Goal: Transaction & Acquisition: Obtain resource

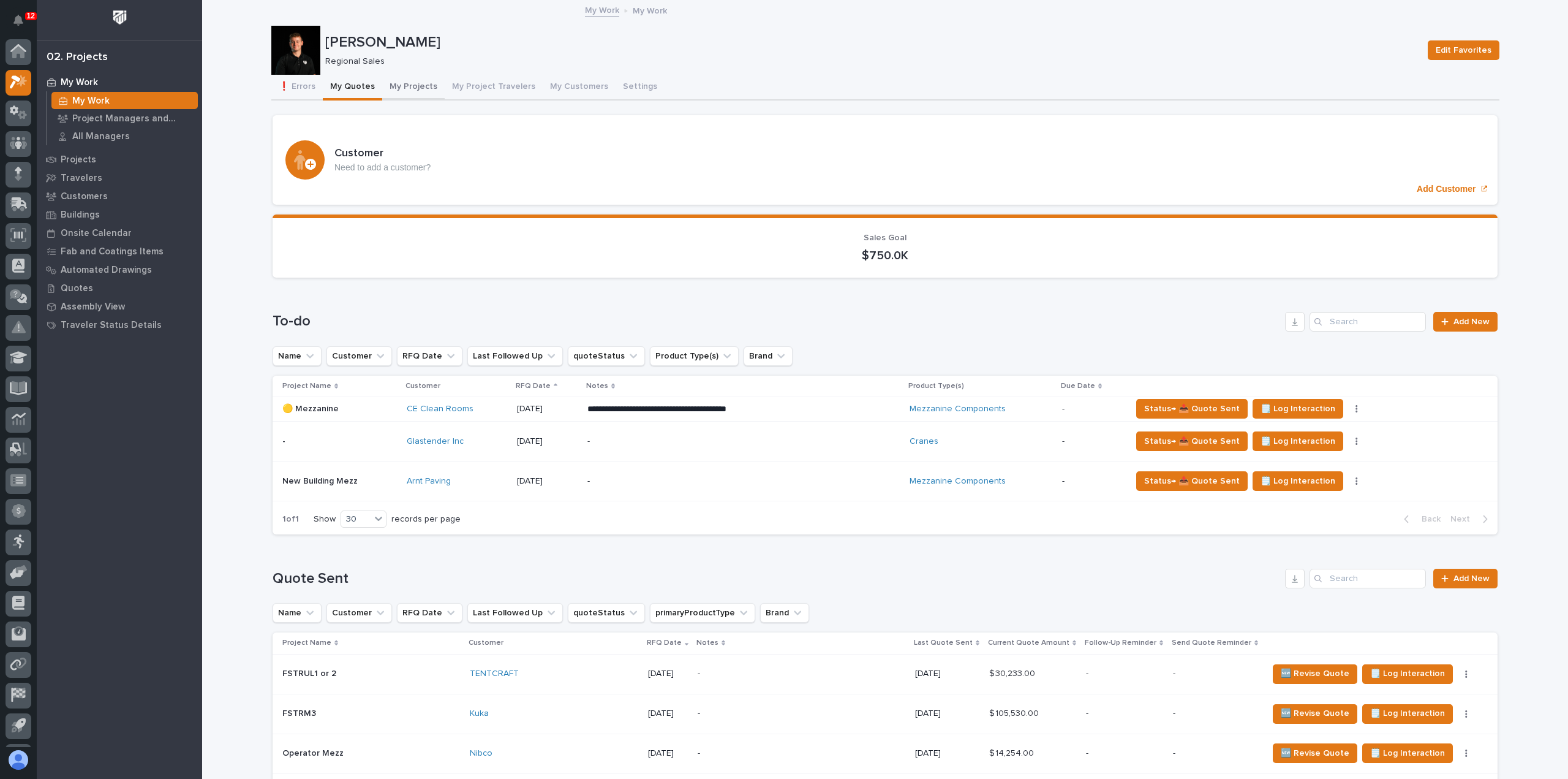
click at [404, 91] on button "My Projects" at bounding box center [413, 87] width 62 height 25
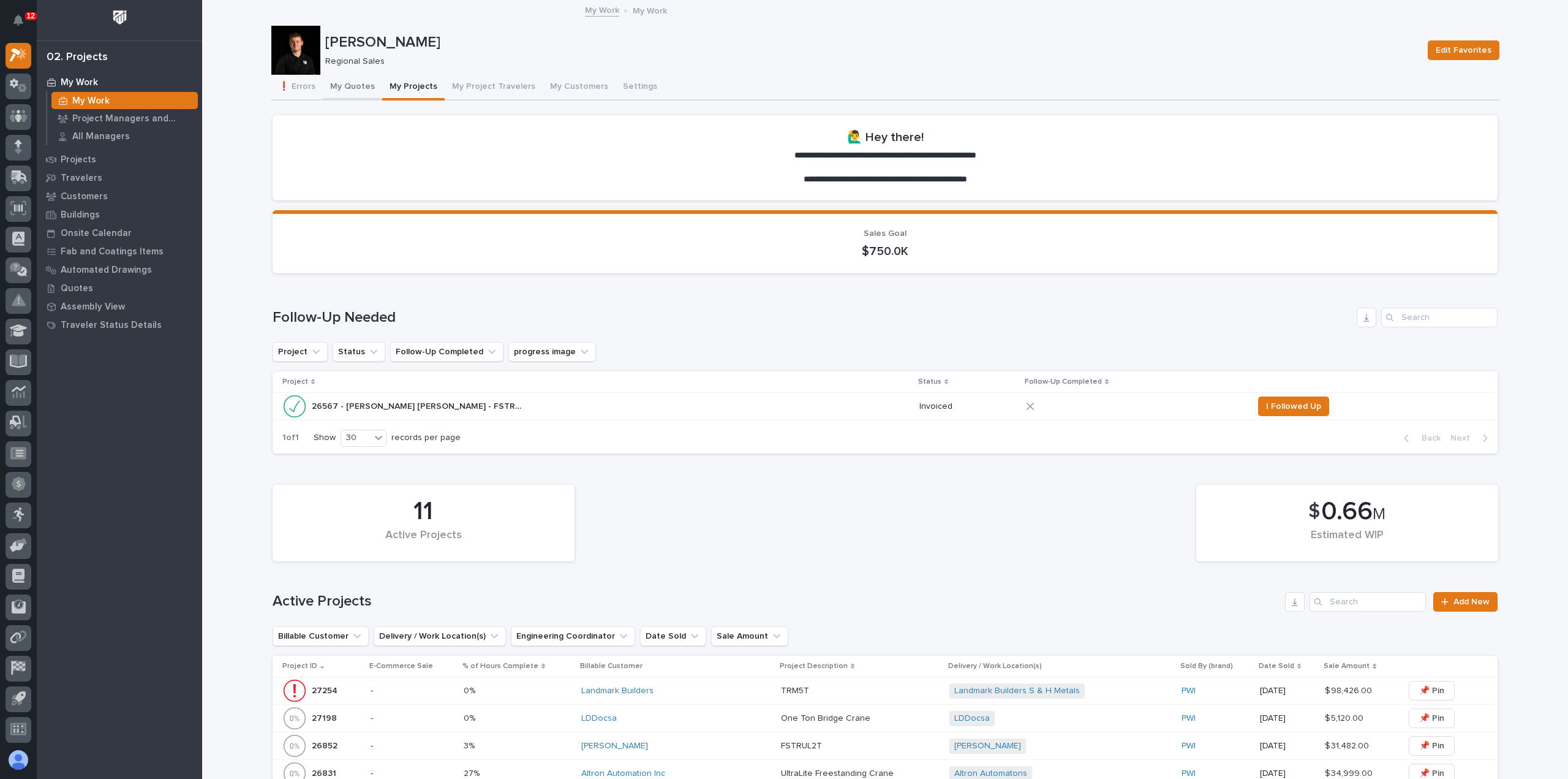
click at [348, 84] on button "My Quotes" at bounding box center [352, 87] width 59 height 25
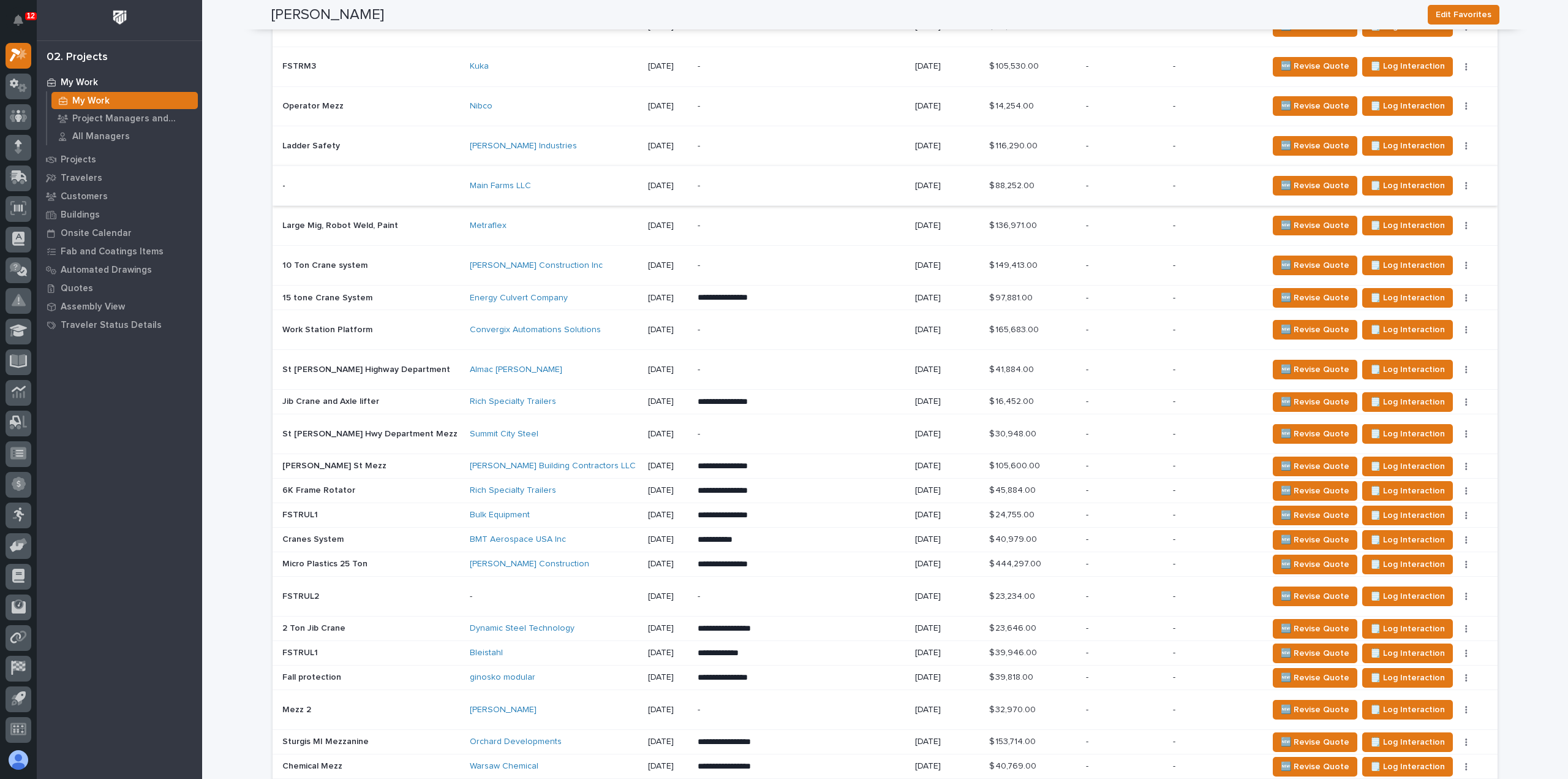
scroll to position [674, 0]
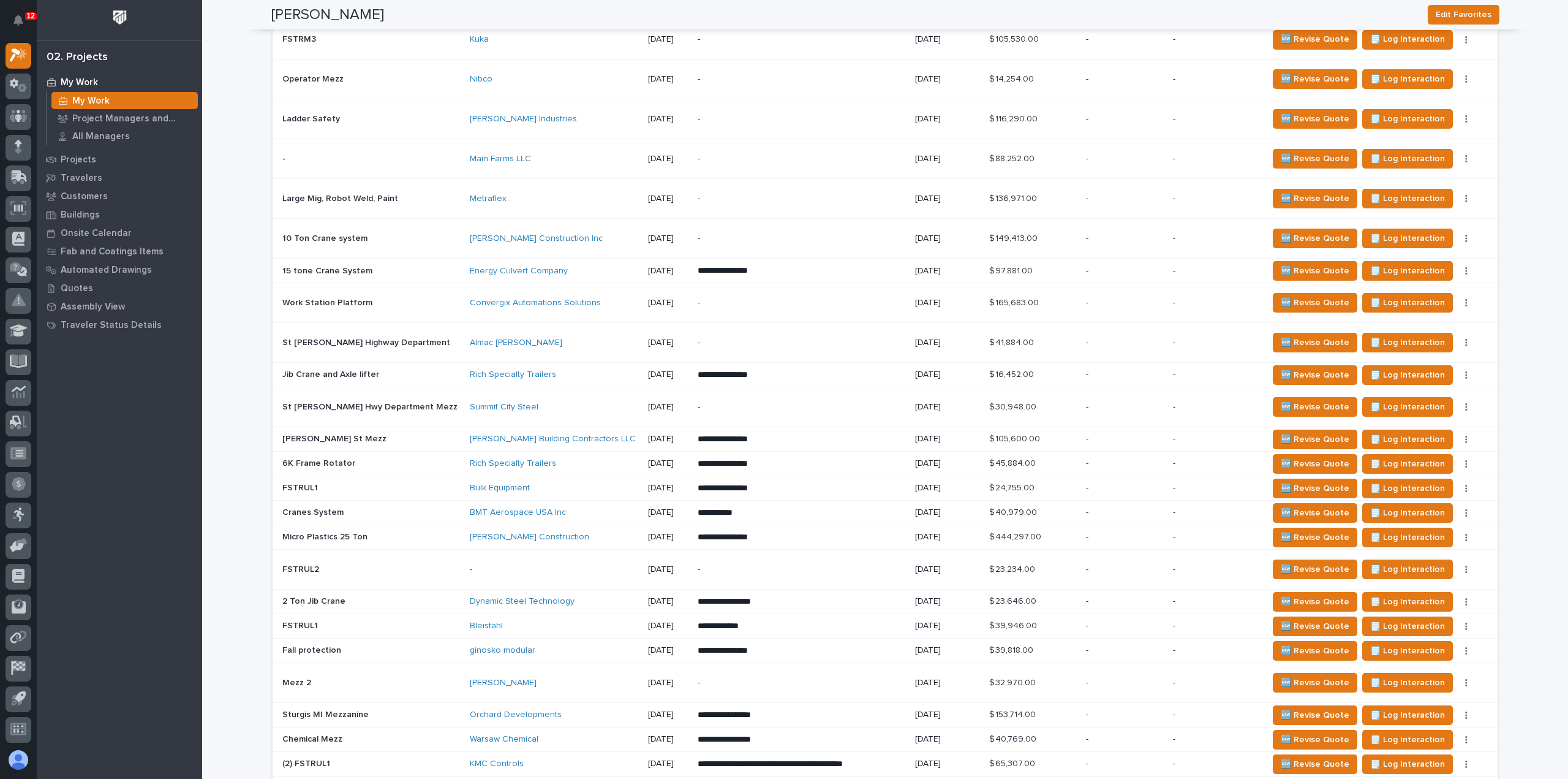
click at [802, 304] on p "-" at bounding box center [802, 303] width 208 height 10
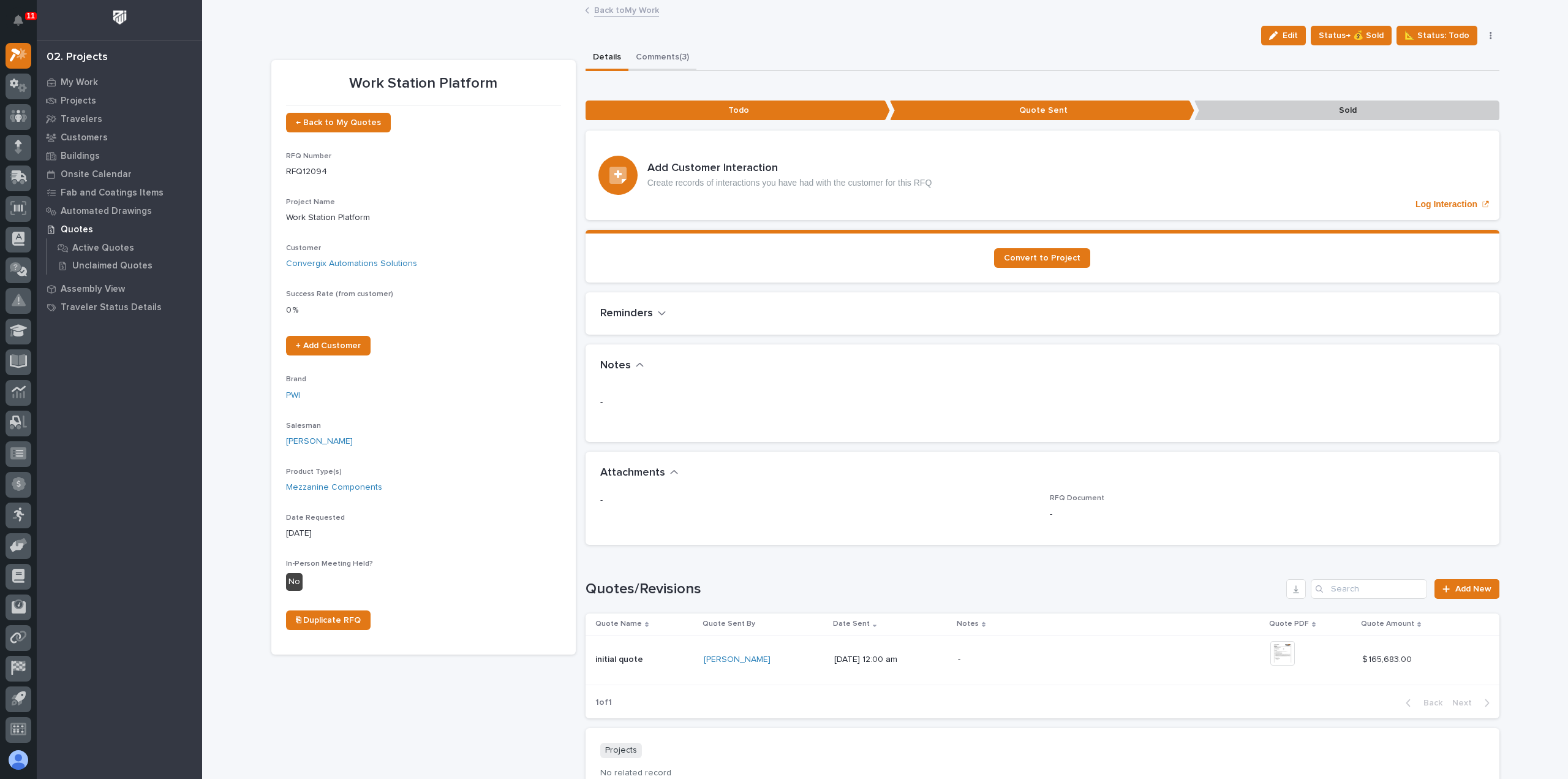
click at [646, 57] on button "Comments (3)" at bounding box center [662, 58] width 68 height 25
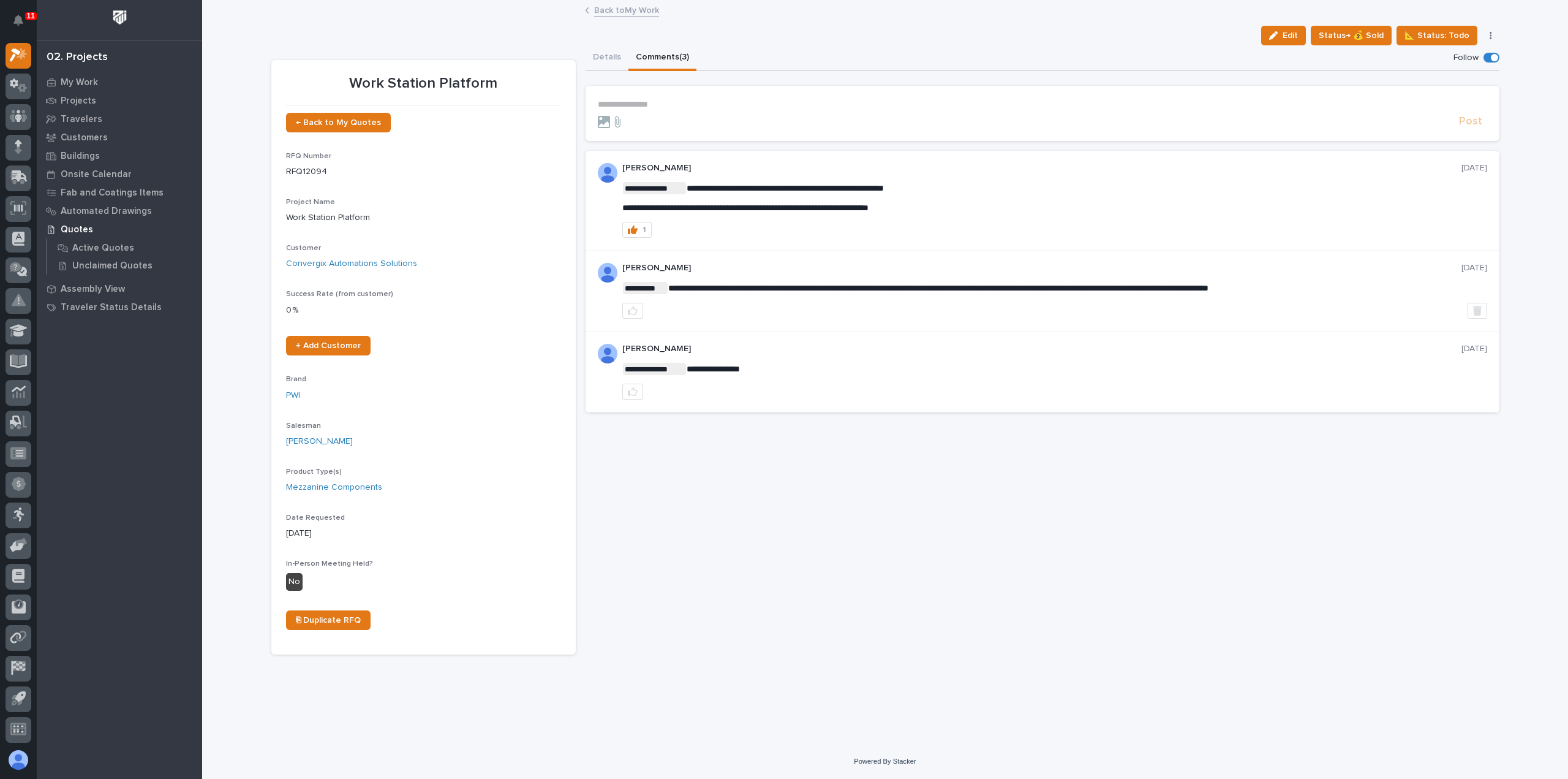
click at [654, 13] on link "Back to My Work" at bounding box center [627, 10] width 65 height 14
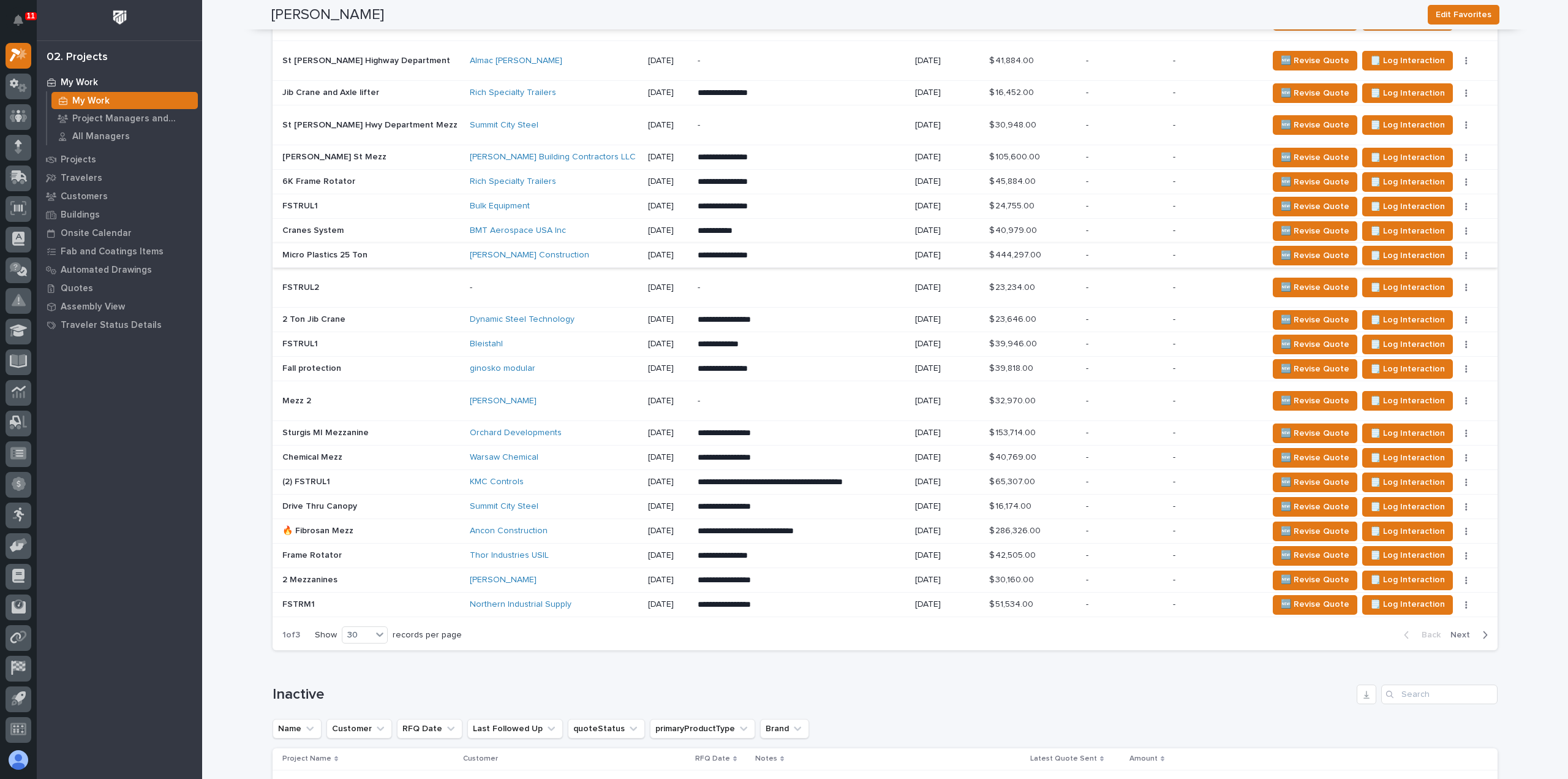
scroll to position [980, 0]
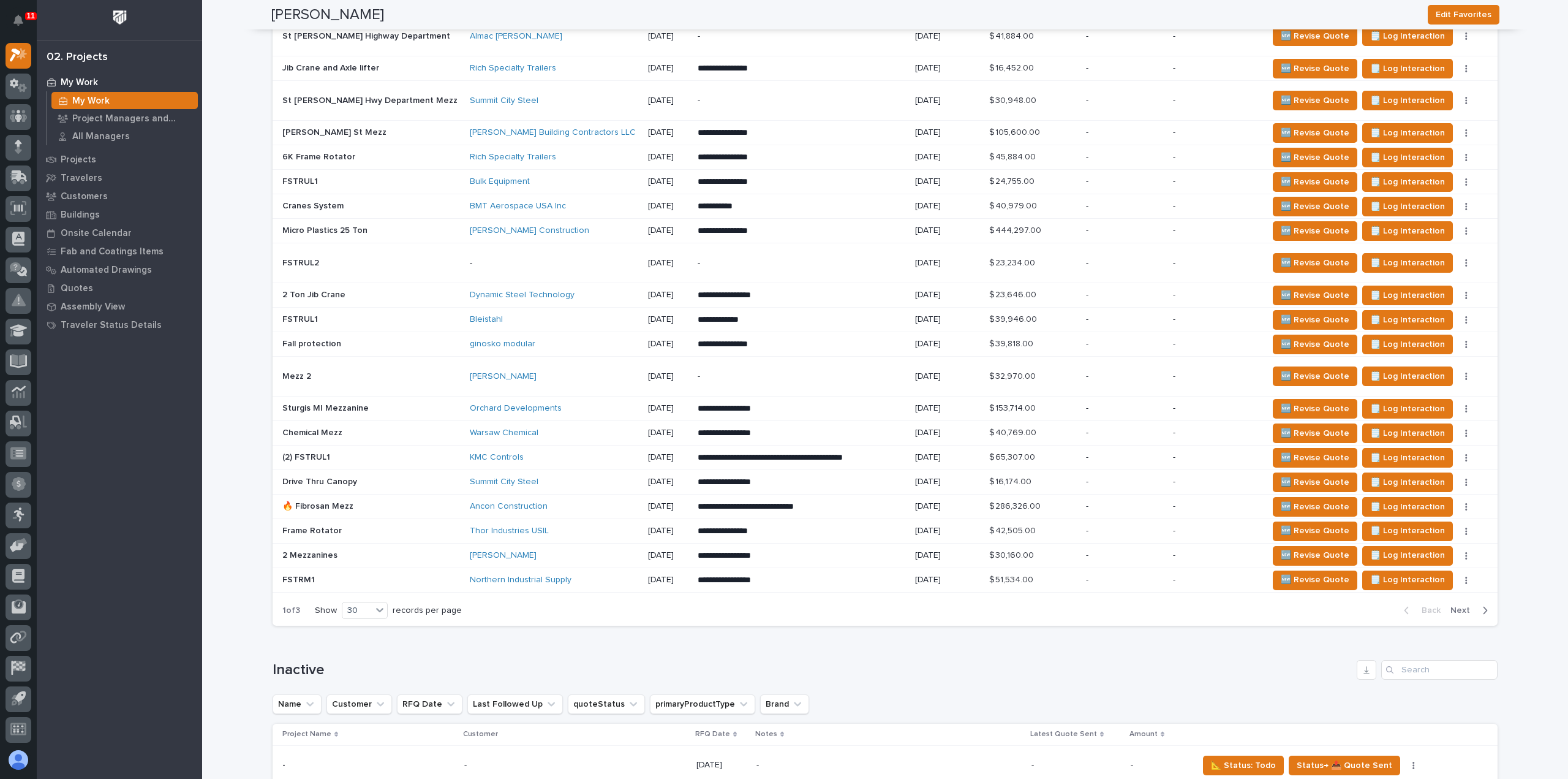
click at [1484, 604] on button "Next" at bounding box center [1472, 610] width 52 height 11
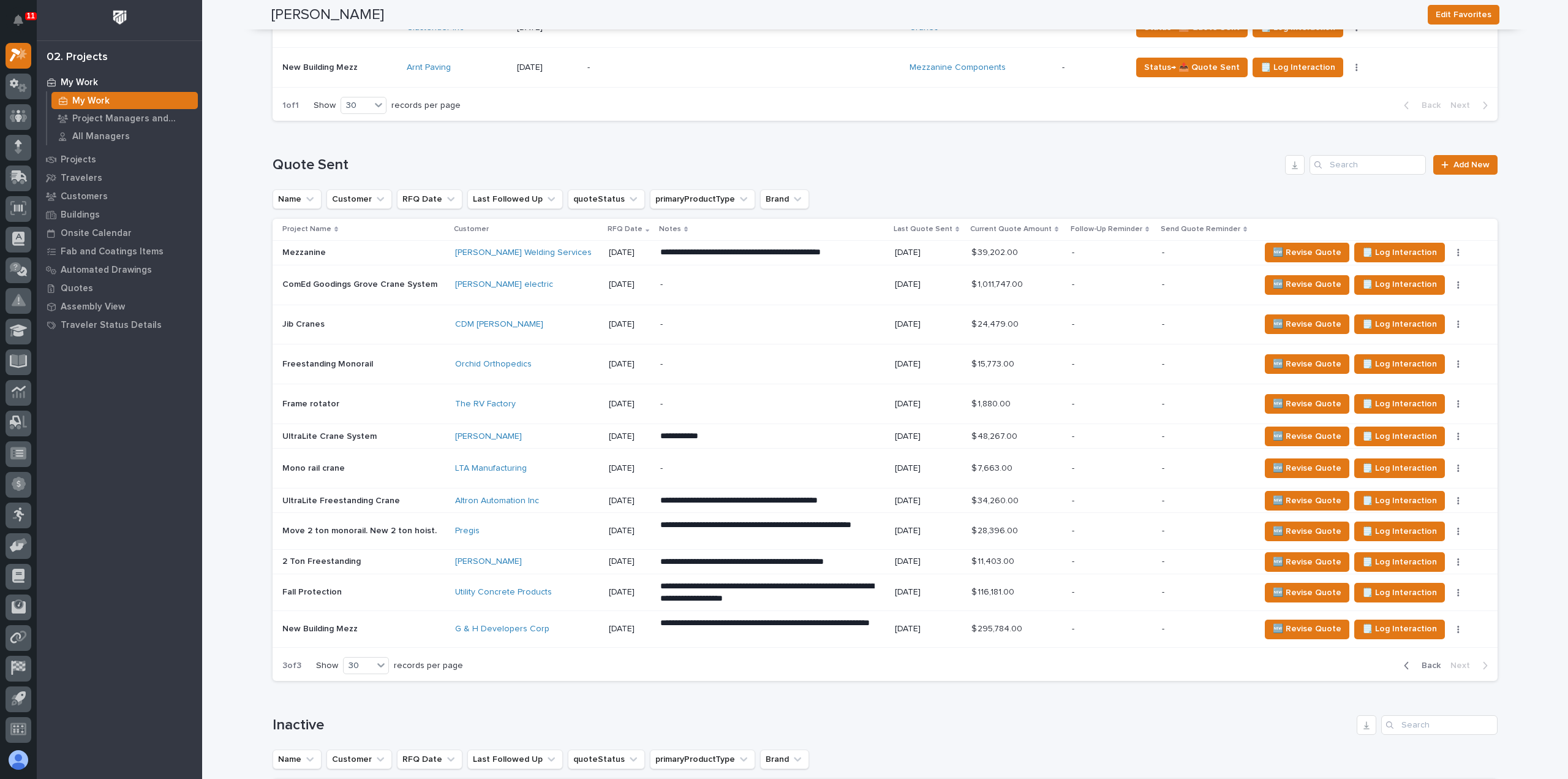
scroll to position [452, 0]
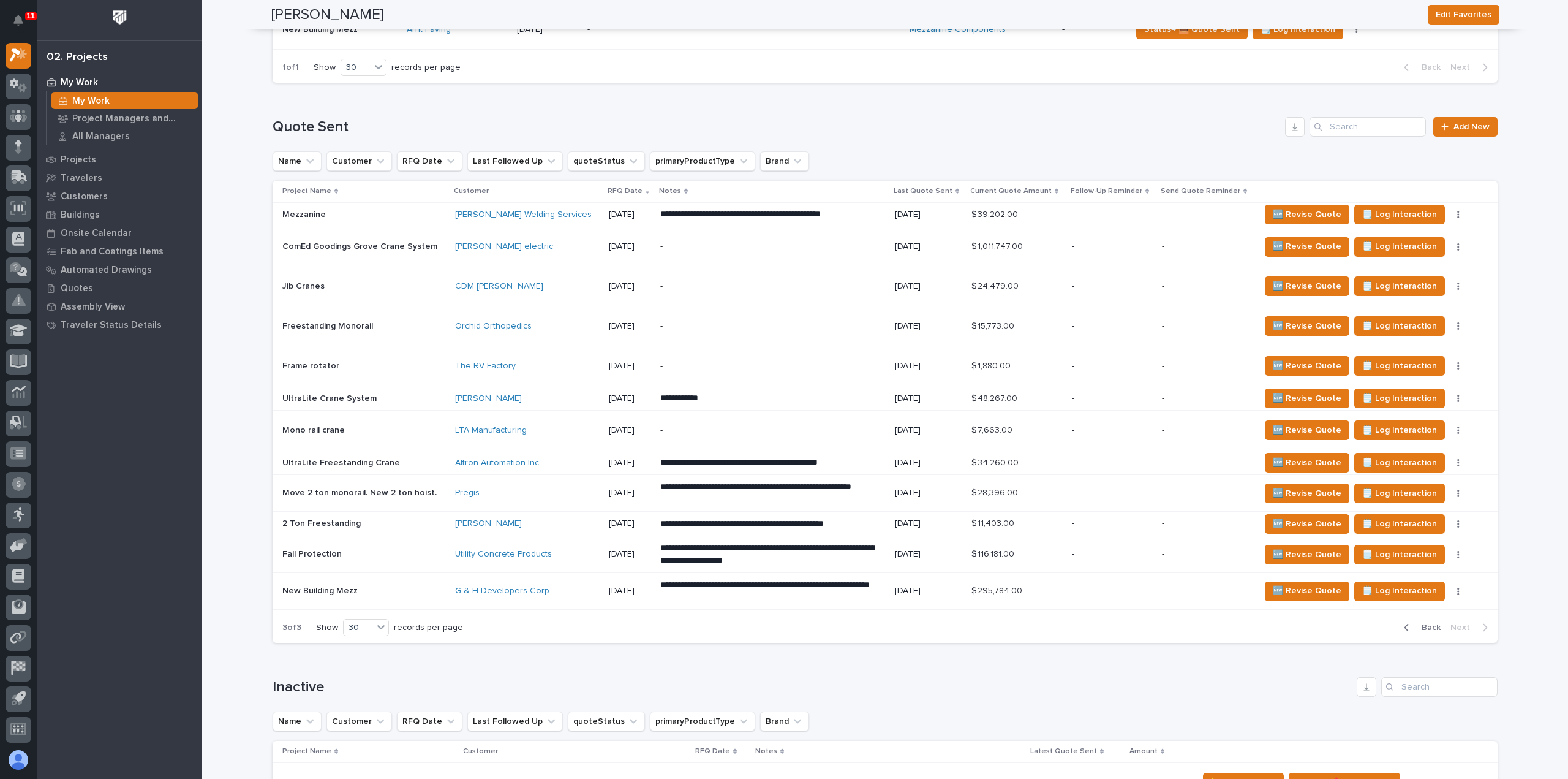
click at [1428, 622] on span "Back" at bounding box center [1427, 627] width 26 height 11
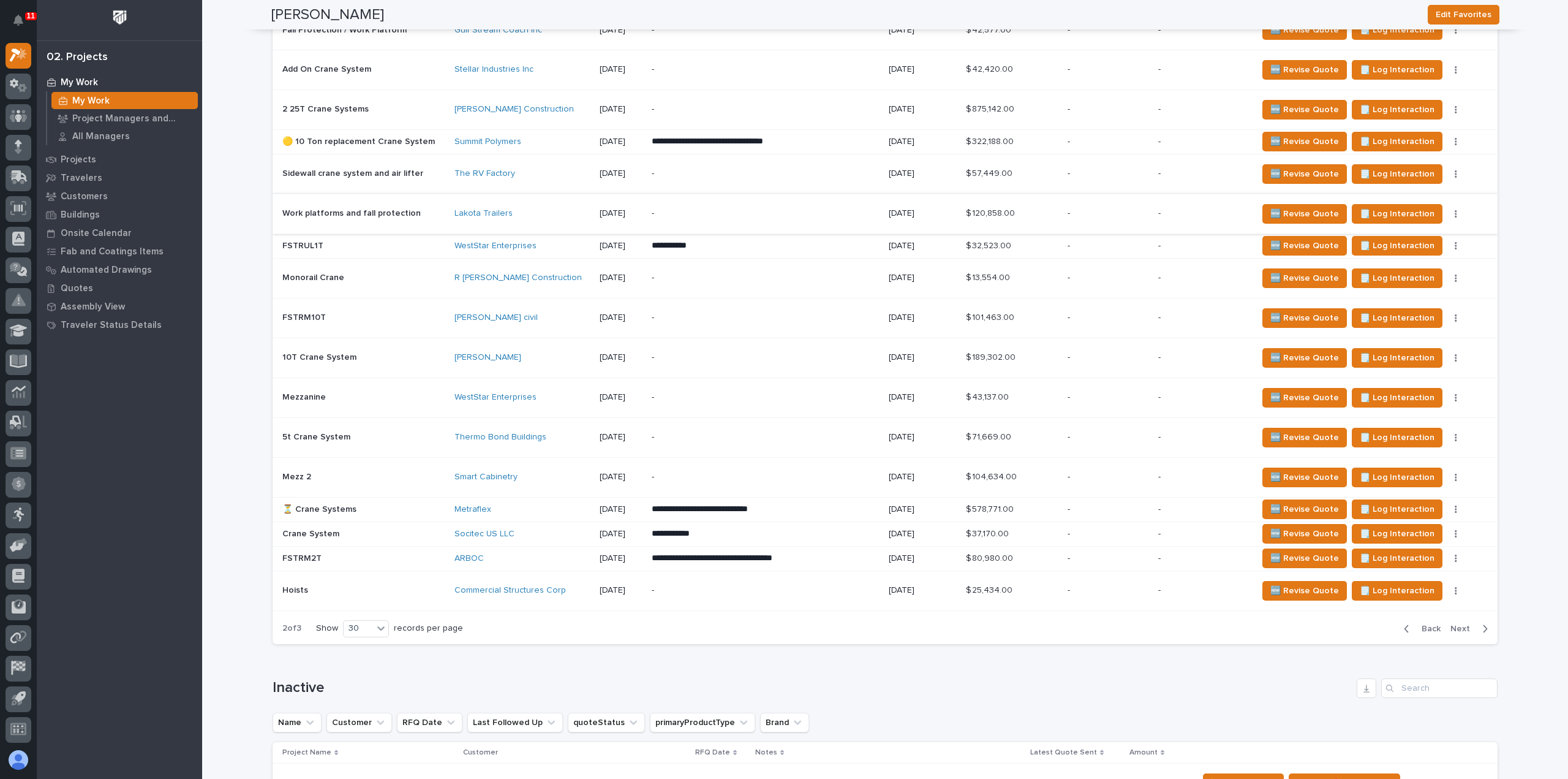
scroll to position [1187, 0]
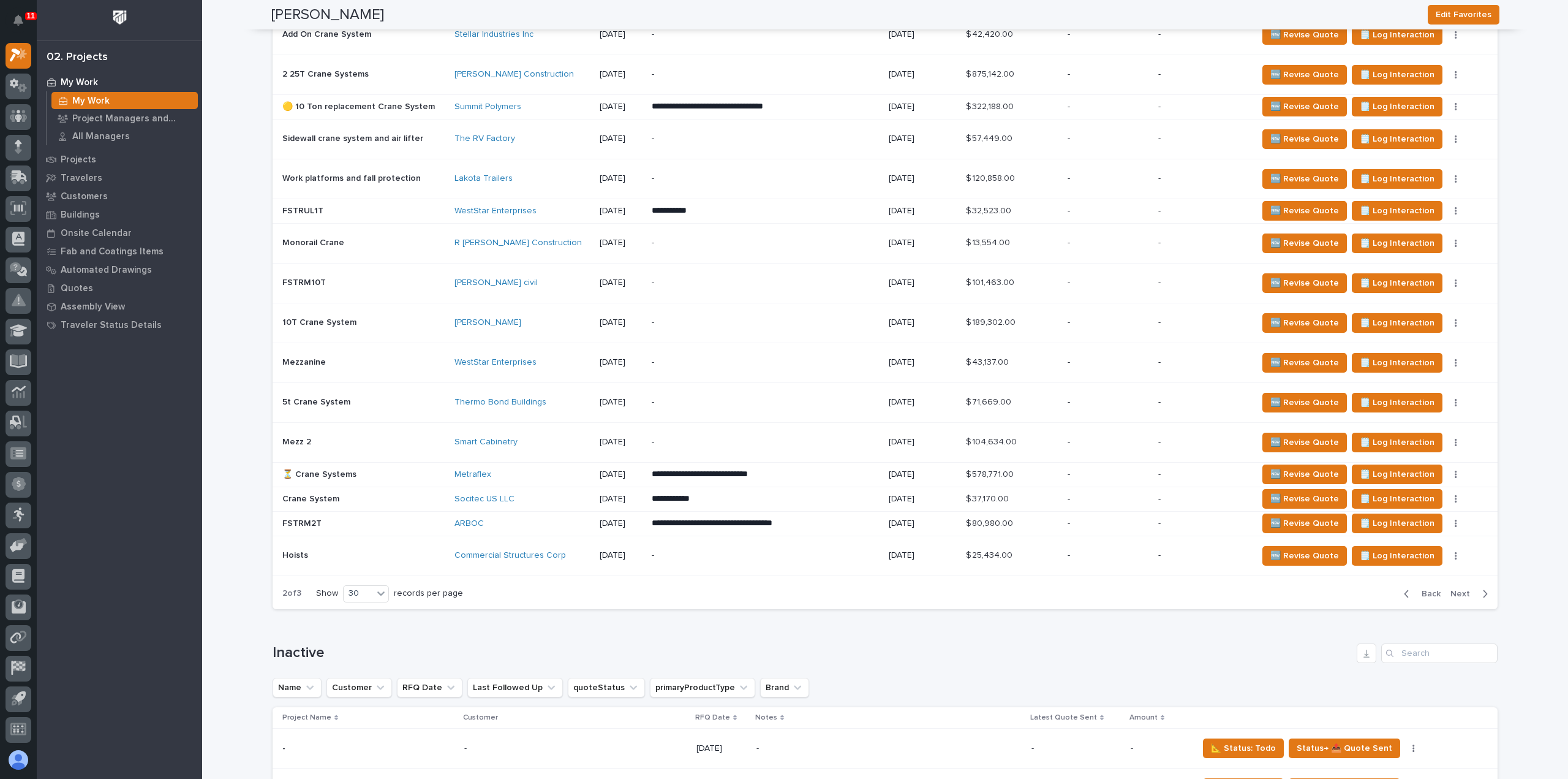
click at [1430, 588] on span "Back" at bounding box center [1427, 593] width 26 height 11
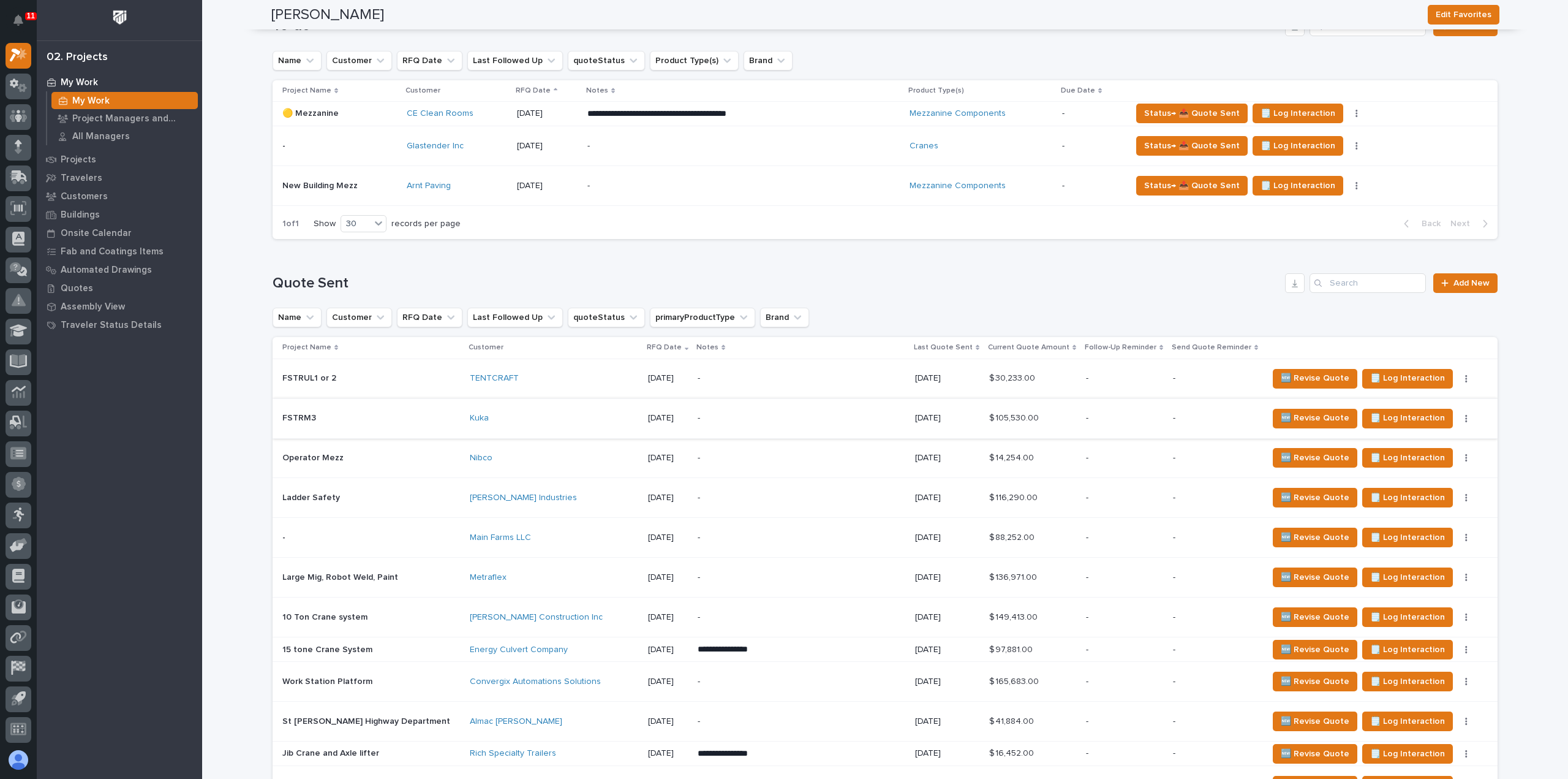
scroll to position [0, 0]
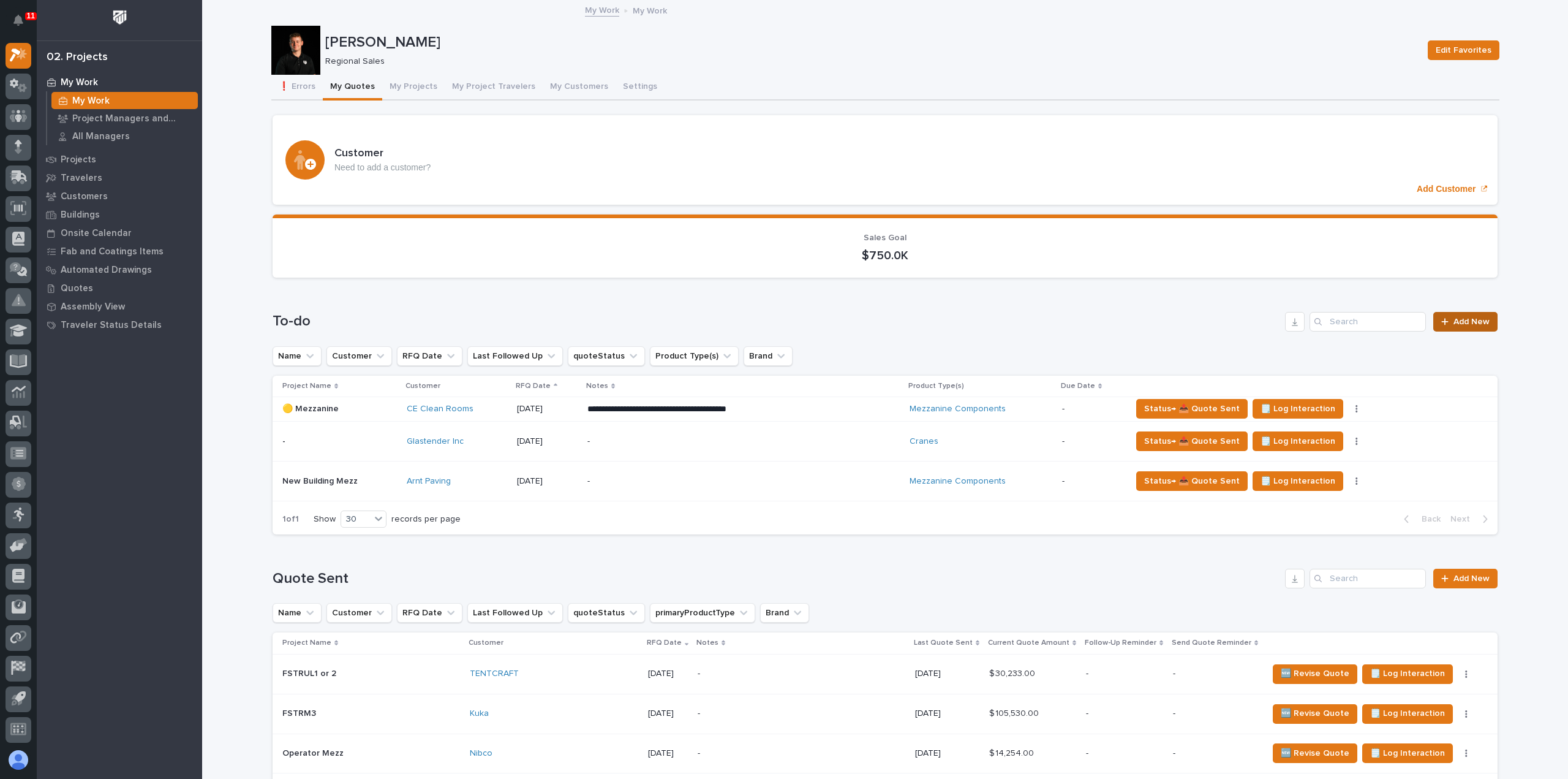
click at [1454, 317] on span "Add New" at bounding box center [1472, 321] width 36 height 8
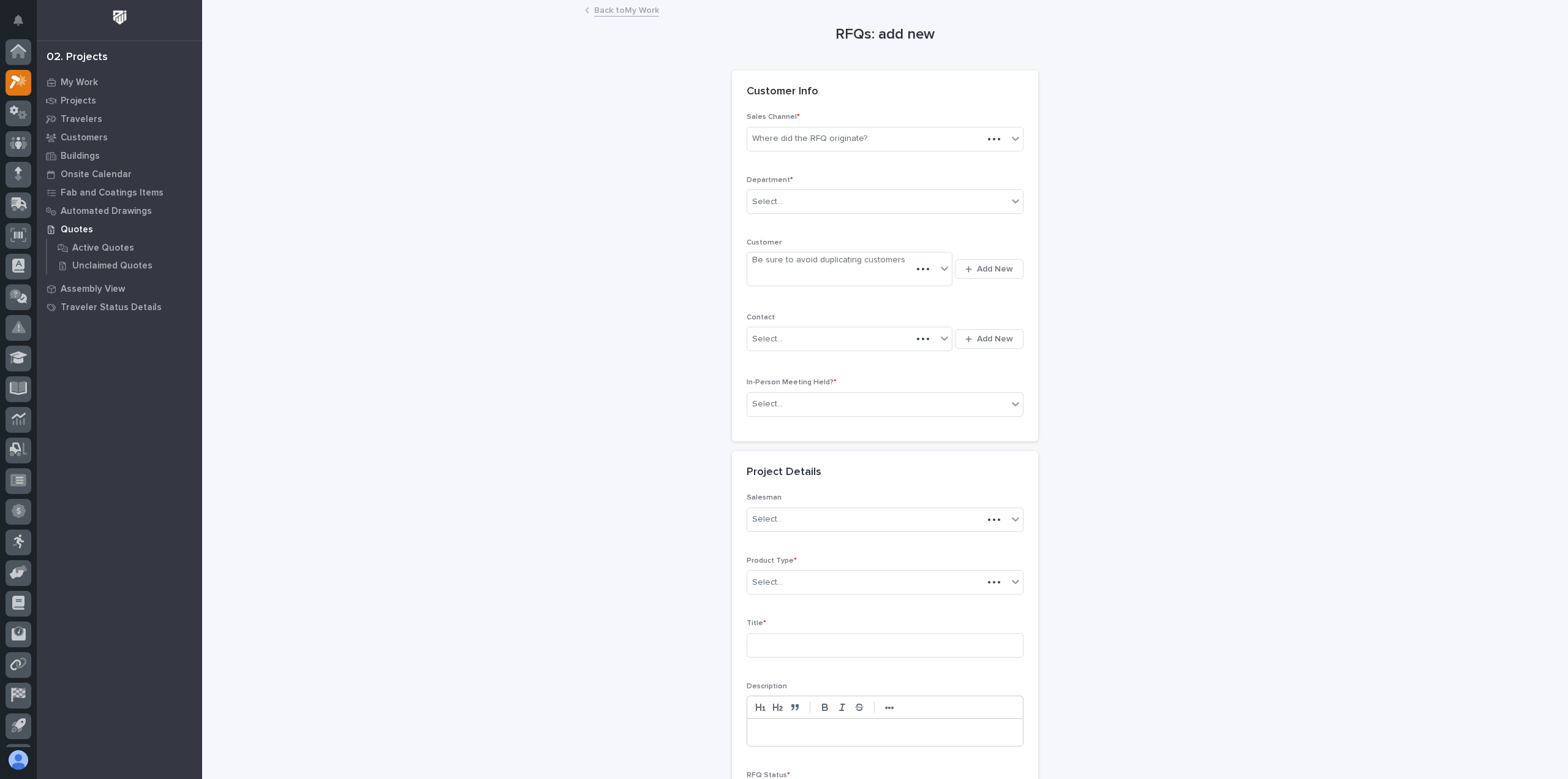
scroll to position [27, 0]
click at [869, 140] on div "Where did the RFQ originate?" at bounding box center [878, 139] width 260 height 20
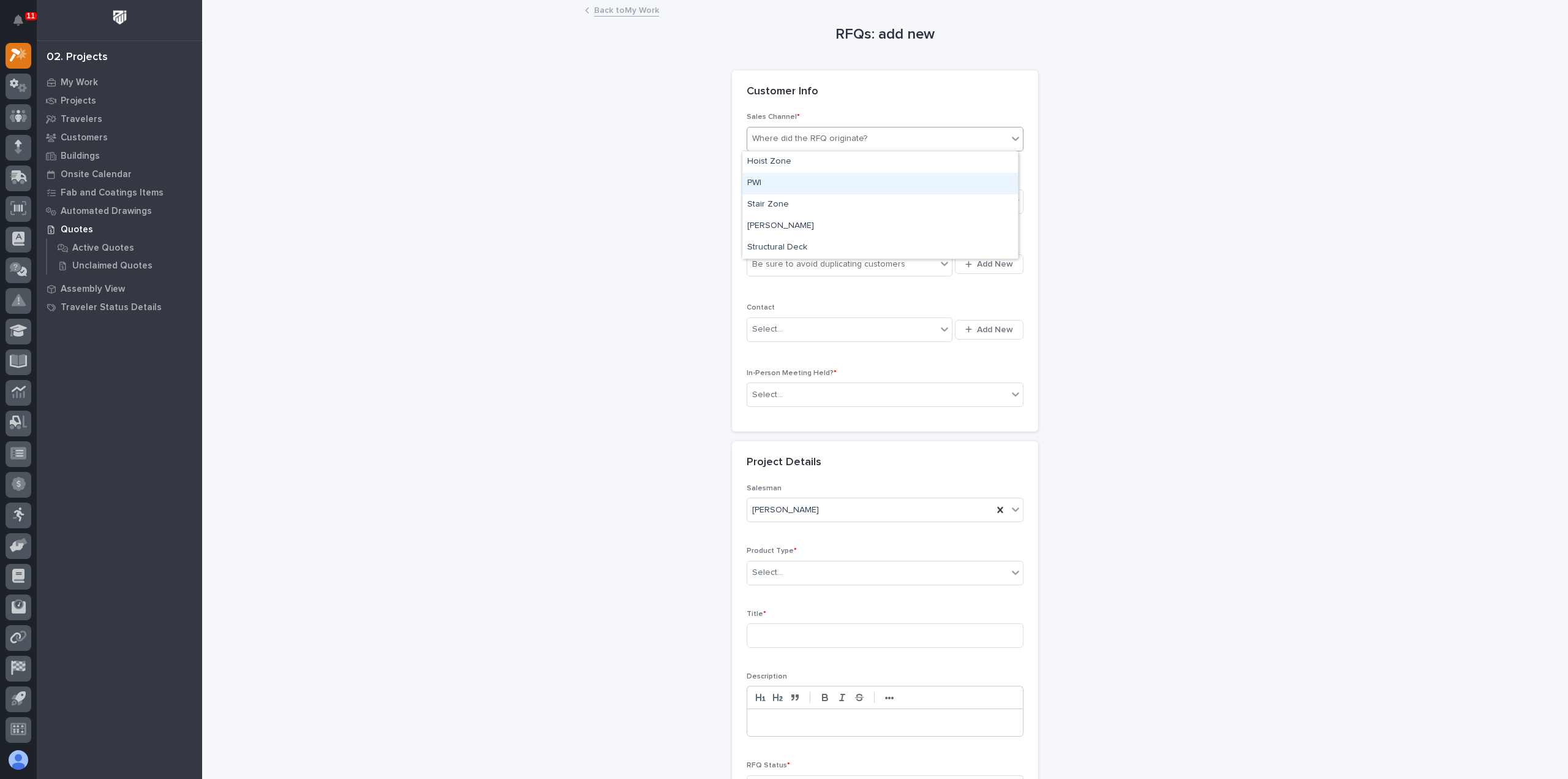
click at [857, 185] on div "PWI" at bounding box center [880, 183] width 276 height 22
click at [859, 205] on div "Select..." at bounding box center [878, 202] width 260 height 20
click at [848, 248] on div "Regional Sales" at bounding box center [880, 245] width 276 height 22
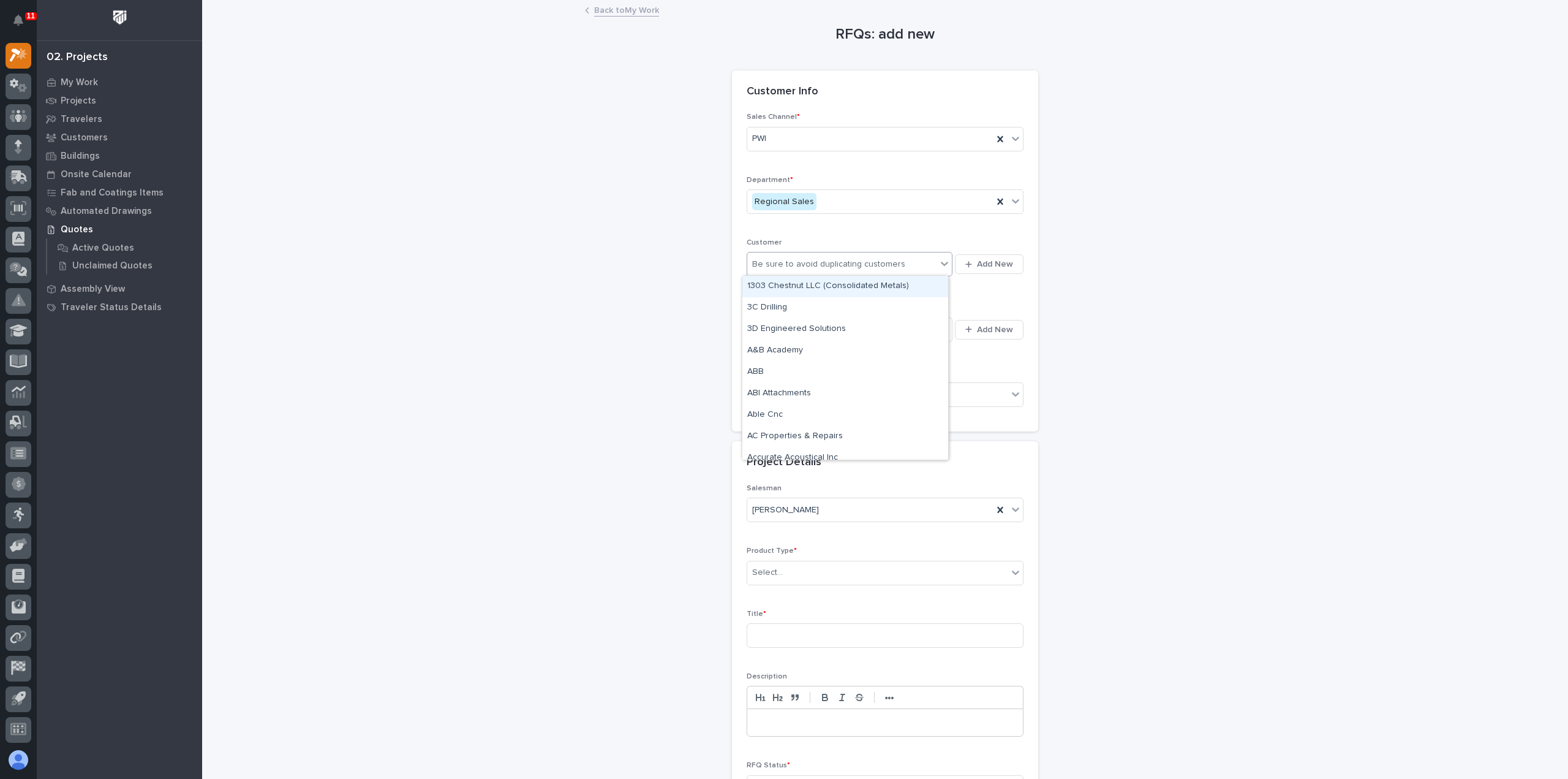
click at [848, 262] on div "Be sure to avoid duplicating customers" at bounding box center [829, 264] width 153 height 13
type input "****"
click at [852, 290] on div "TENTCRAFT" at bounding box center [845, 287] width 206 height 22
click at [893, 334] on div "Select..." at bounding box center [842, 329] width 189 height 20
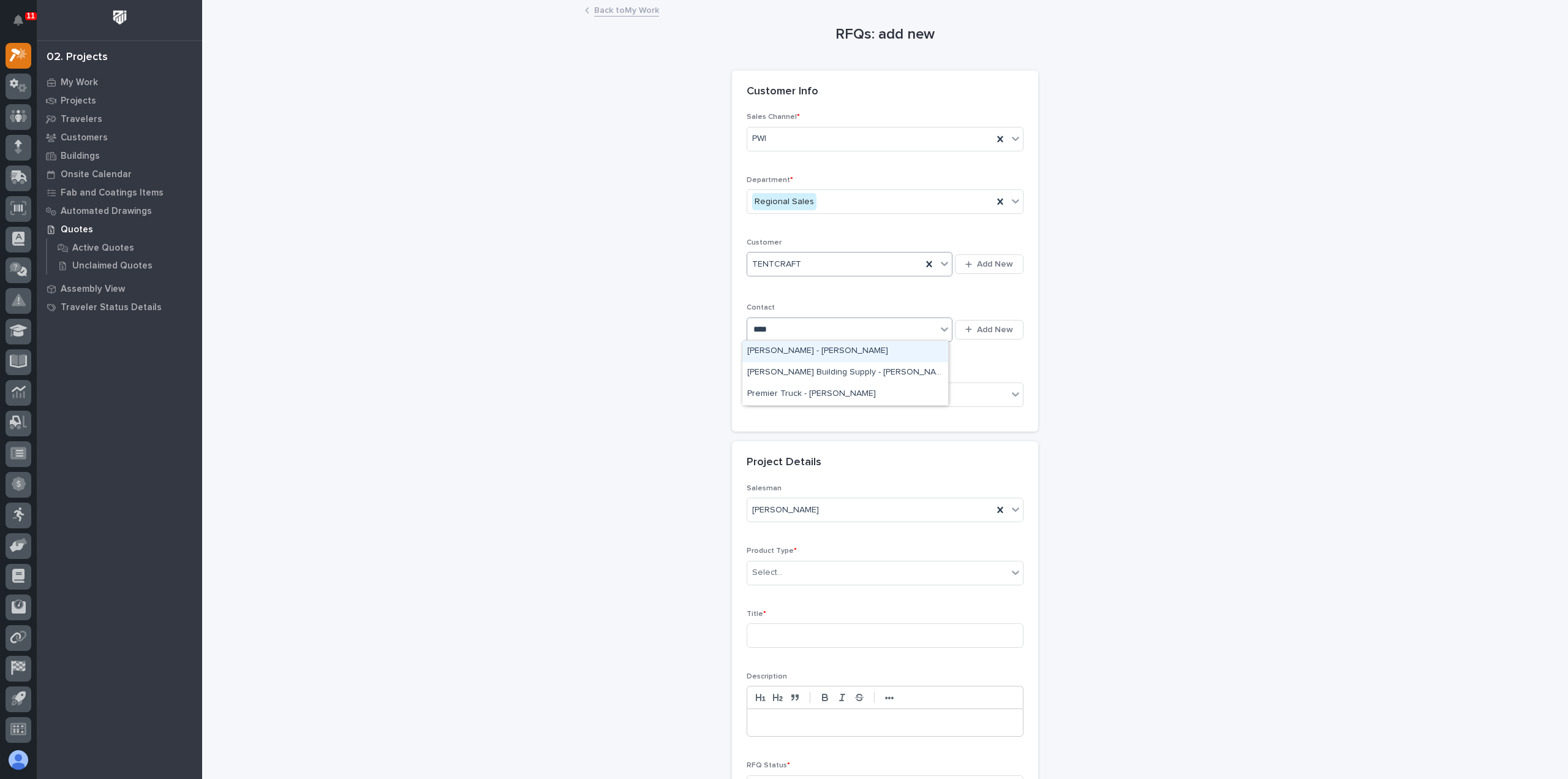
type input "*****"
click at [892, 431] on div "TENTCRAFT - [PERSON_NAME]" at bounding box center [845, 437] width 206 height 22
click at [870, 390] on div "Select..." at bounding box center [878, 395] width 260 height 20
click at [857, 435] on div "No" at bounding box center [880, 437] width 276 height 22
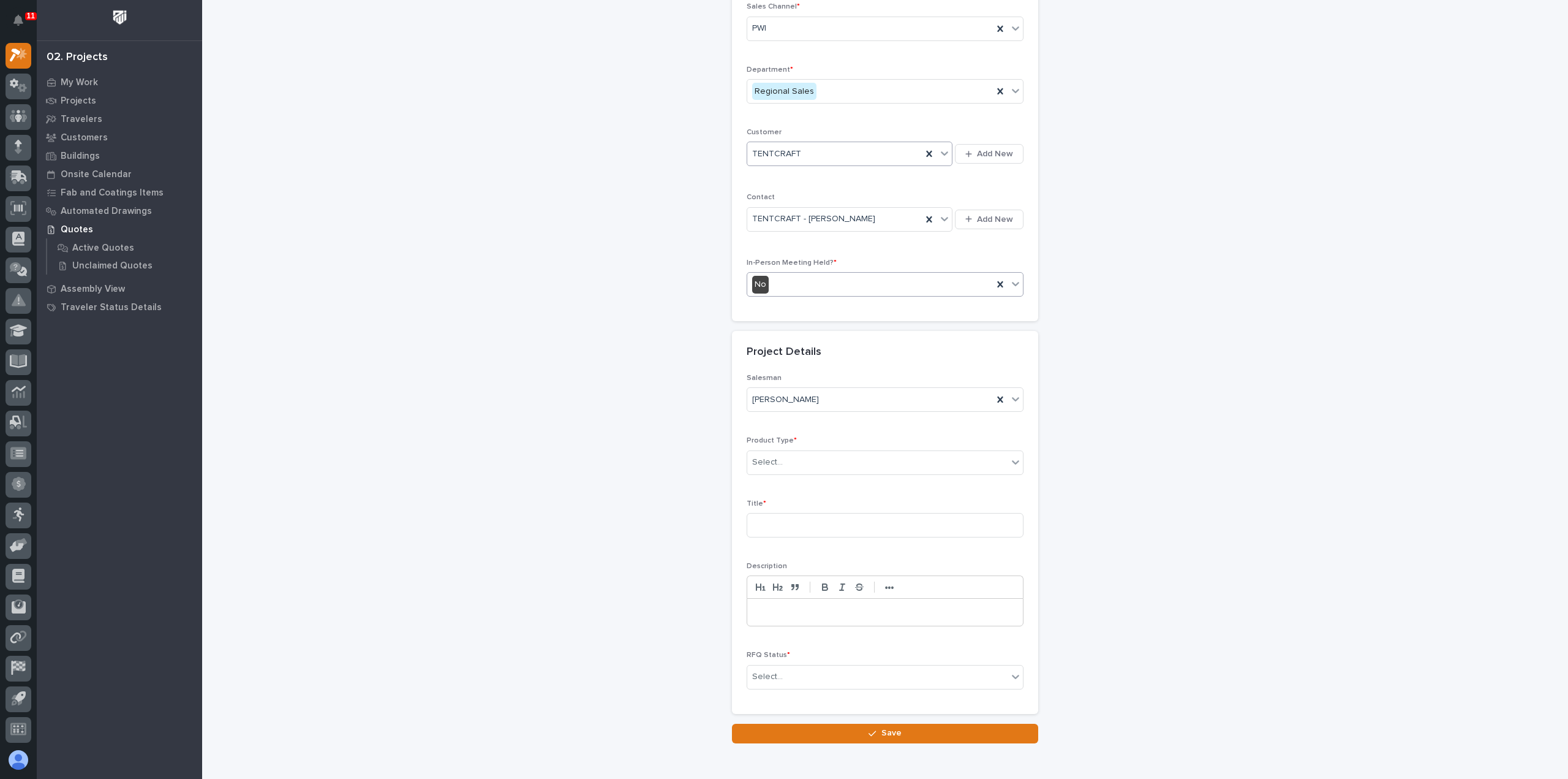
scroll to position [166, 0]
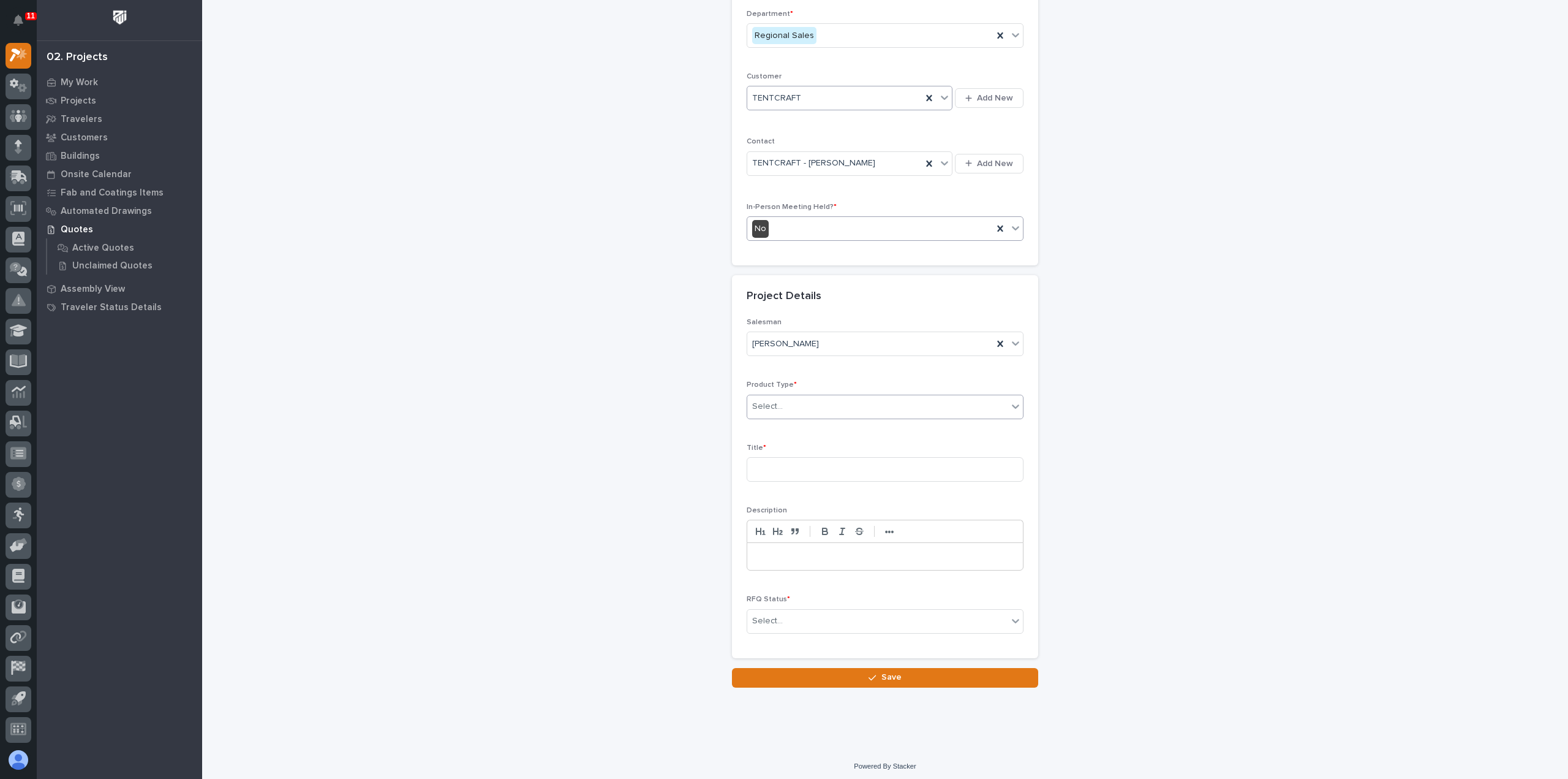
click at [808, 406] on div "Select..." at bounding box center [878, 406] width 260 height 20
click at [816, 533] on div "Lifting Components" at bounding box center [880, 525] width 276 height 22
click at [795, 469] on input at bounding box center [885, 469] width 277 height 24
type input "Air Lifter"
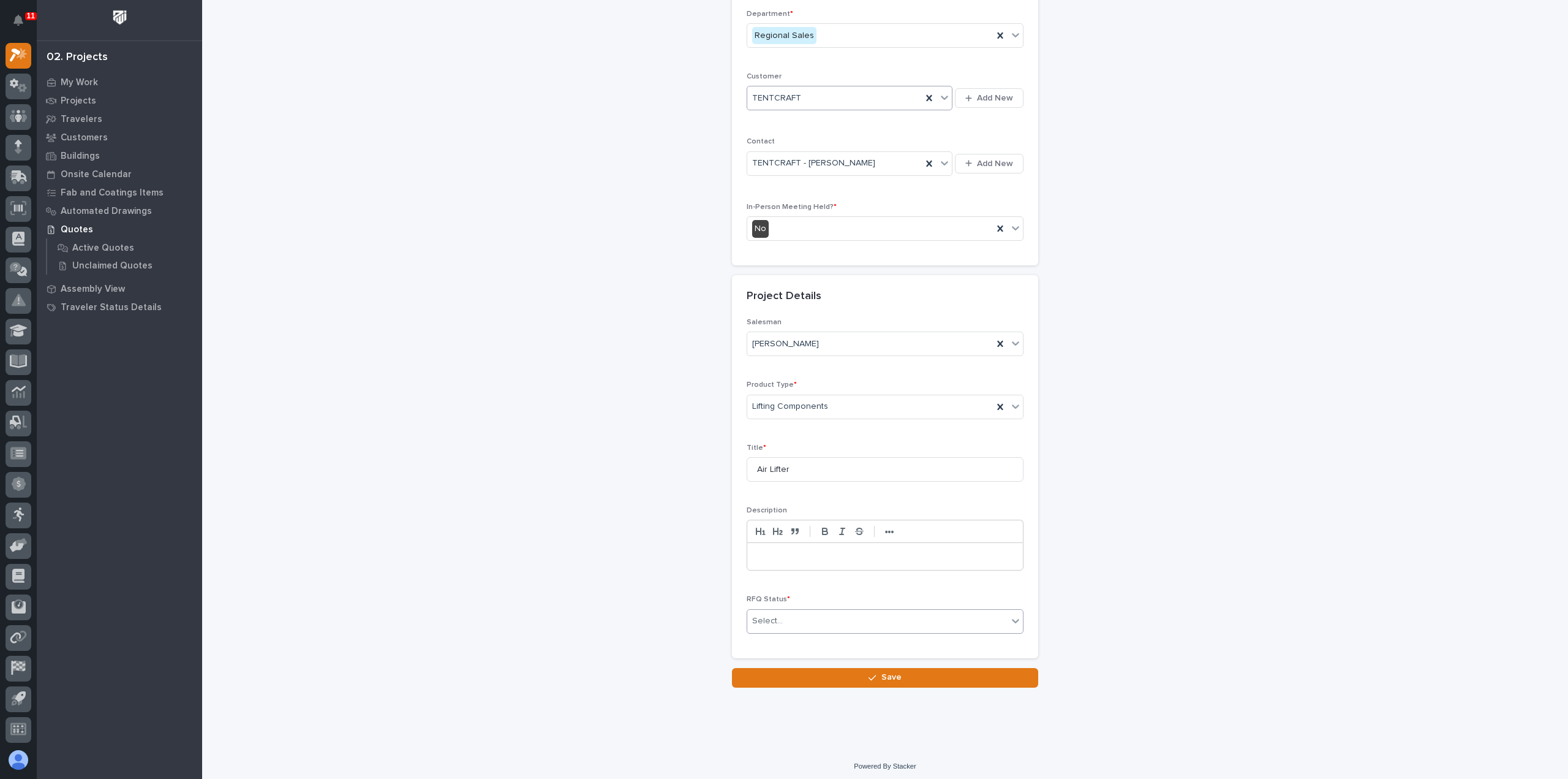
click at [821, 615] on div "Select..." at bounding box center [878, 621] width 260 height 20
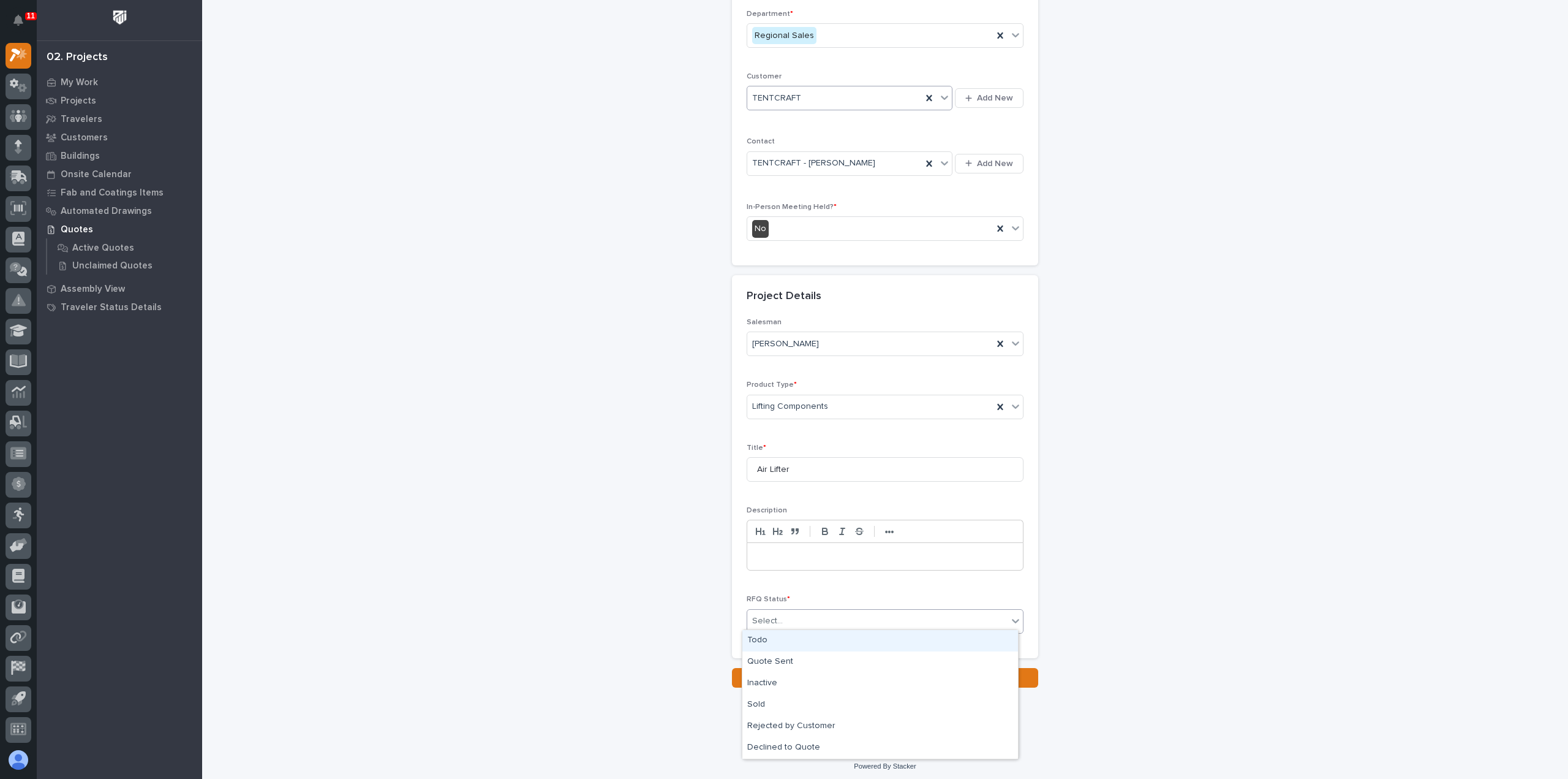
click at [825, 645] on div "Todo" at bounding box center [880, 641] width 276 height 22
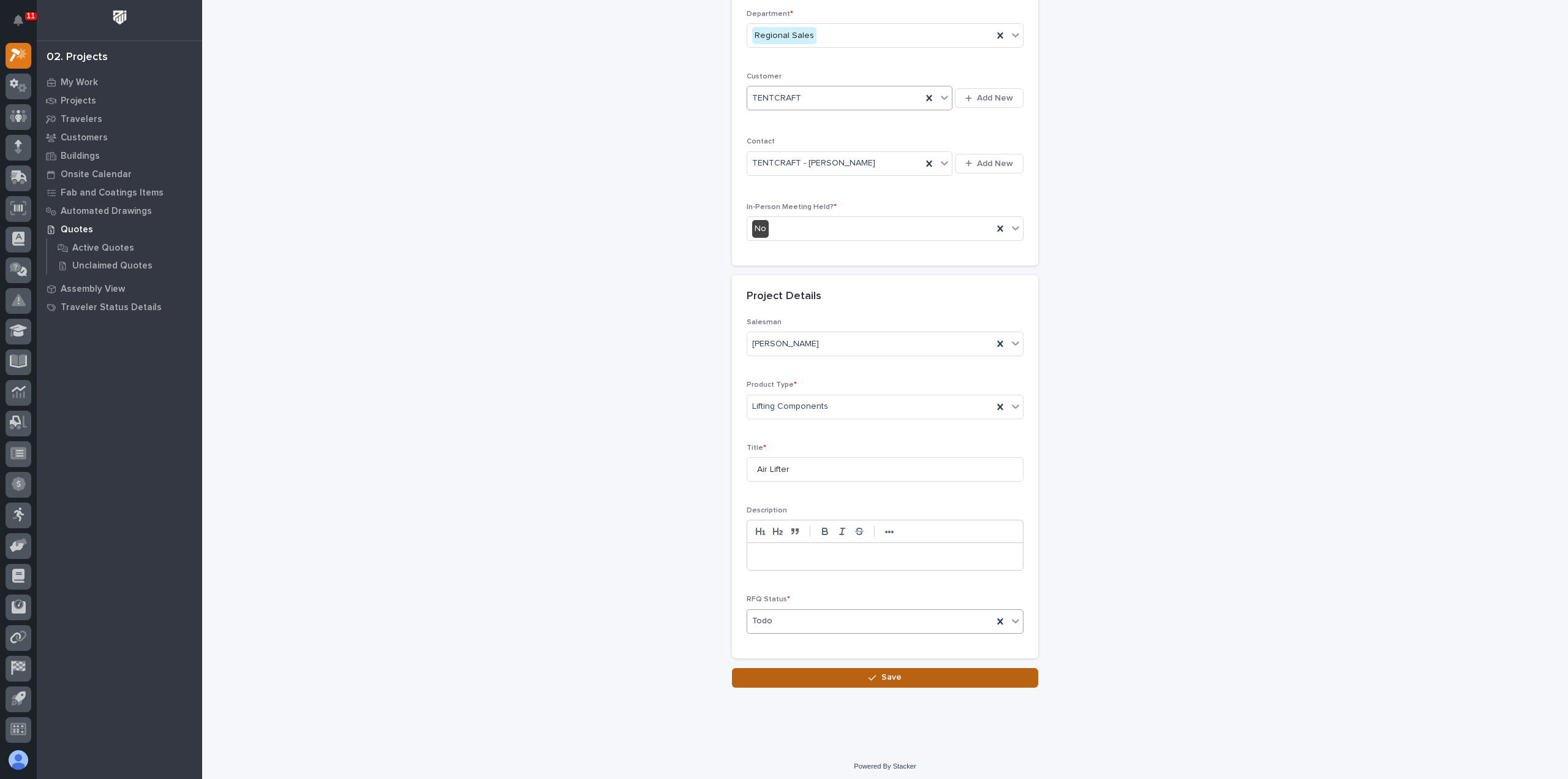
click at [827, 673] on button "Save" at bounding box center [885, 677] width 306 height 20
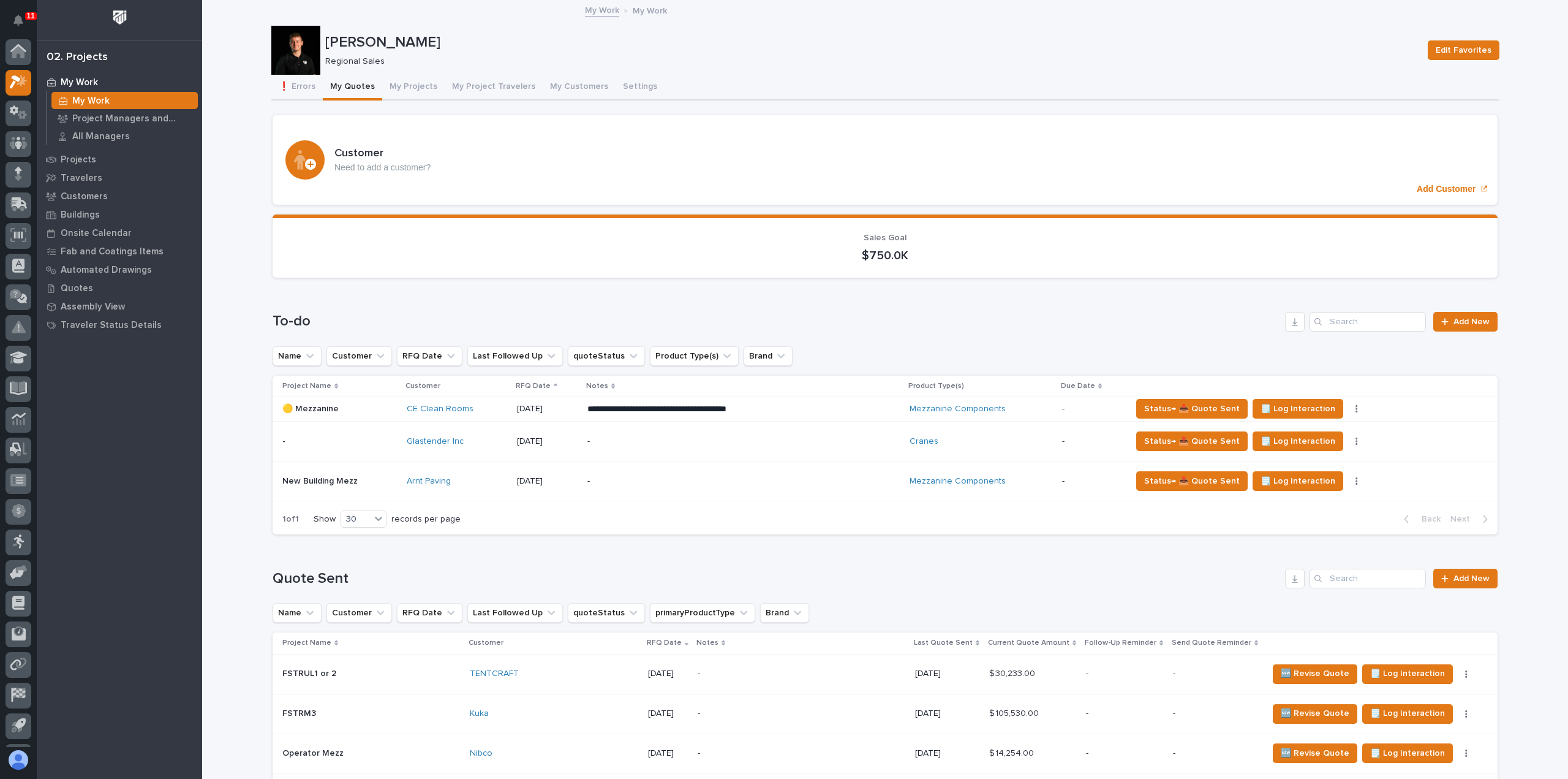
scroll to position [27, 0]
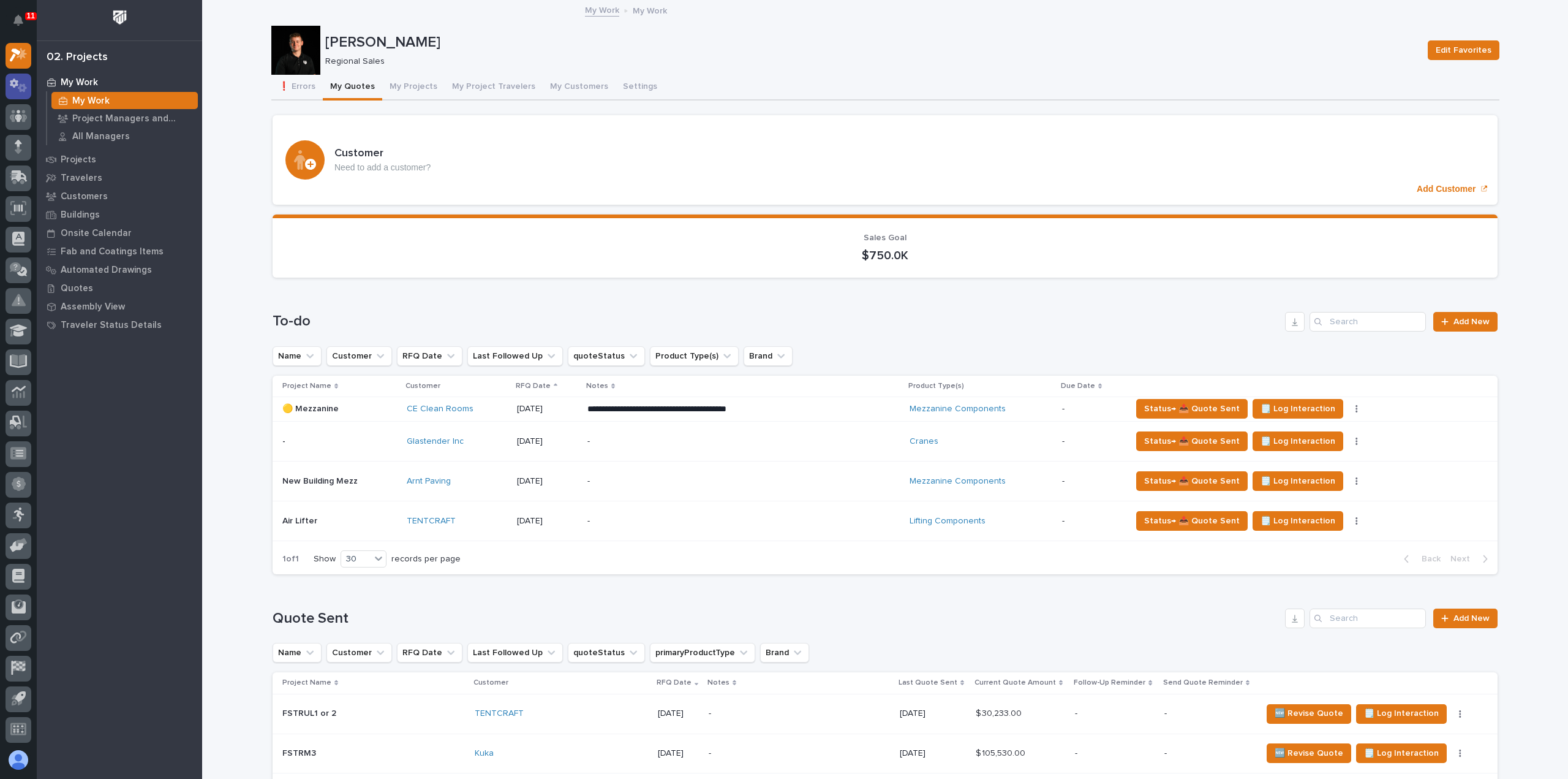
click at [10, 78] on div at bounding box center [18, 86] width 25 height 25
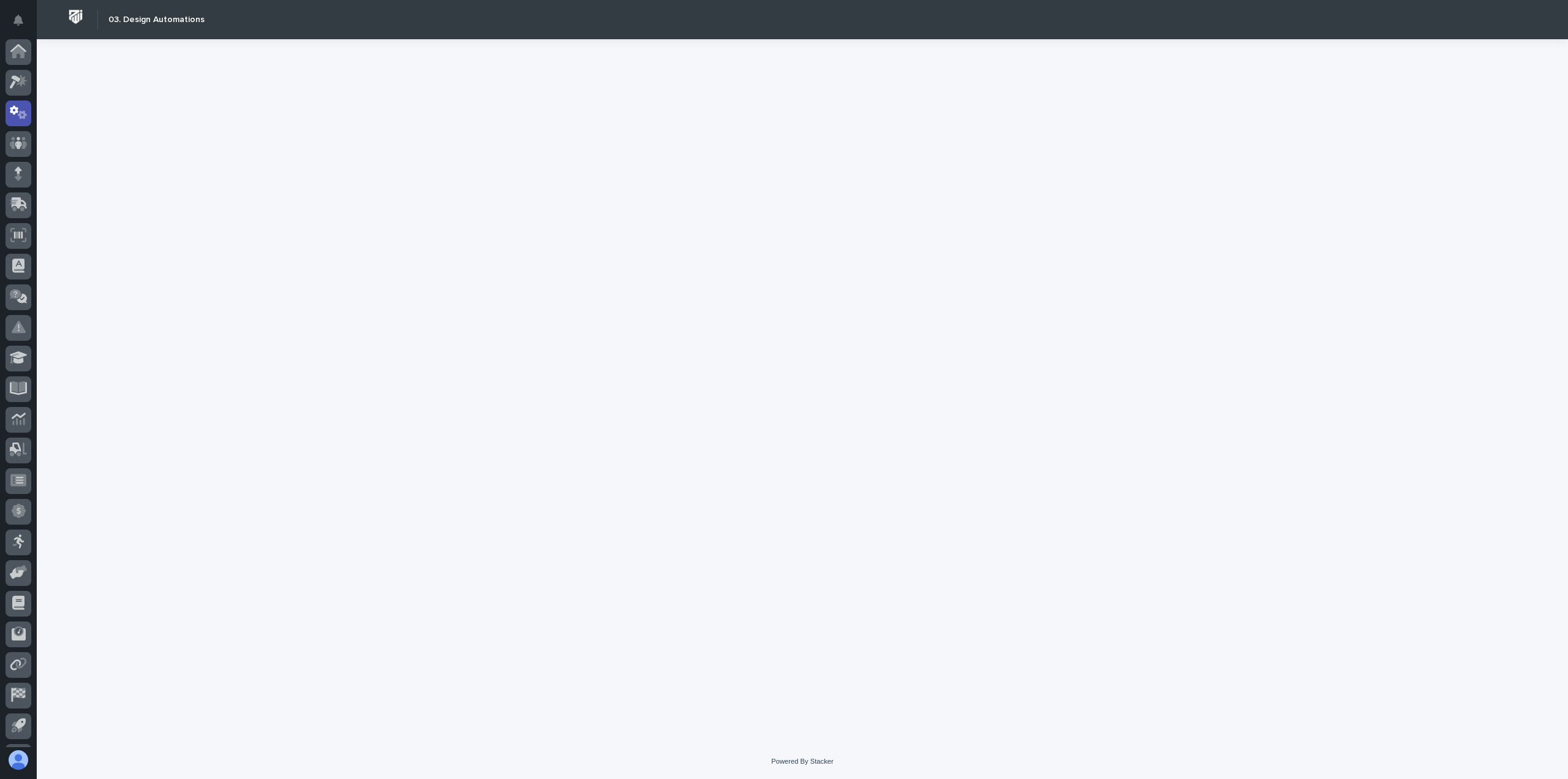
scroll to position [27, 0]
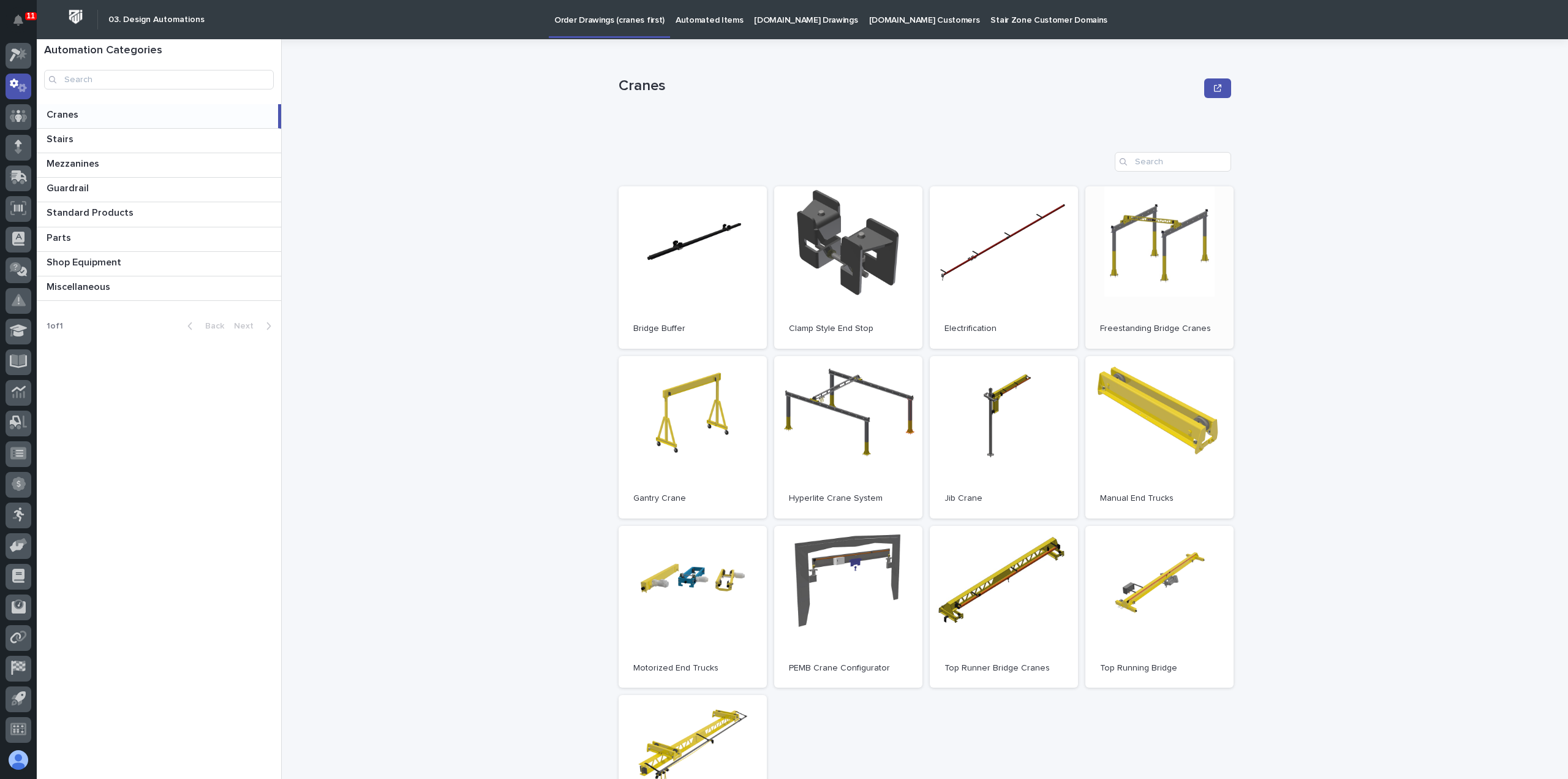
click at [1163, 234] on link "Open" at bounding box center [1160, 267] width 148 height 162
click at [18, 57] on icon at bounding box center [18, 55] width 18 height 14
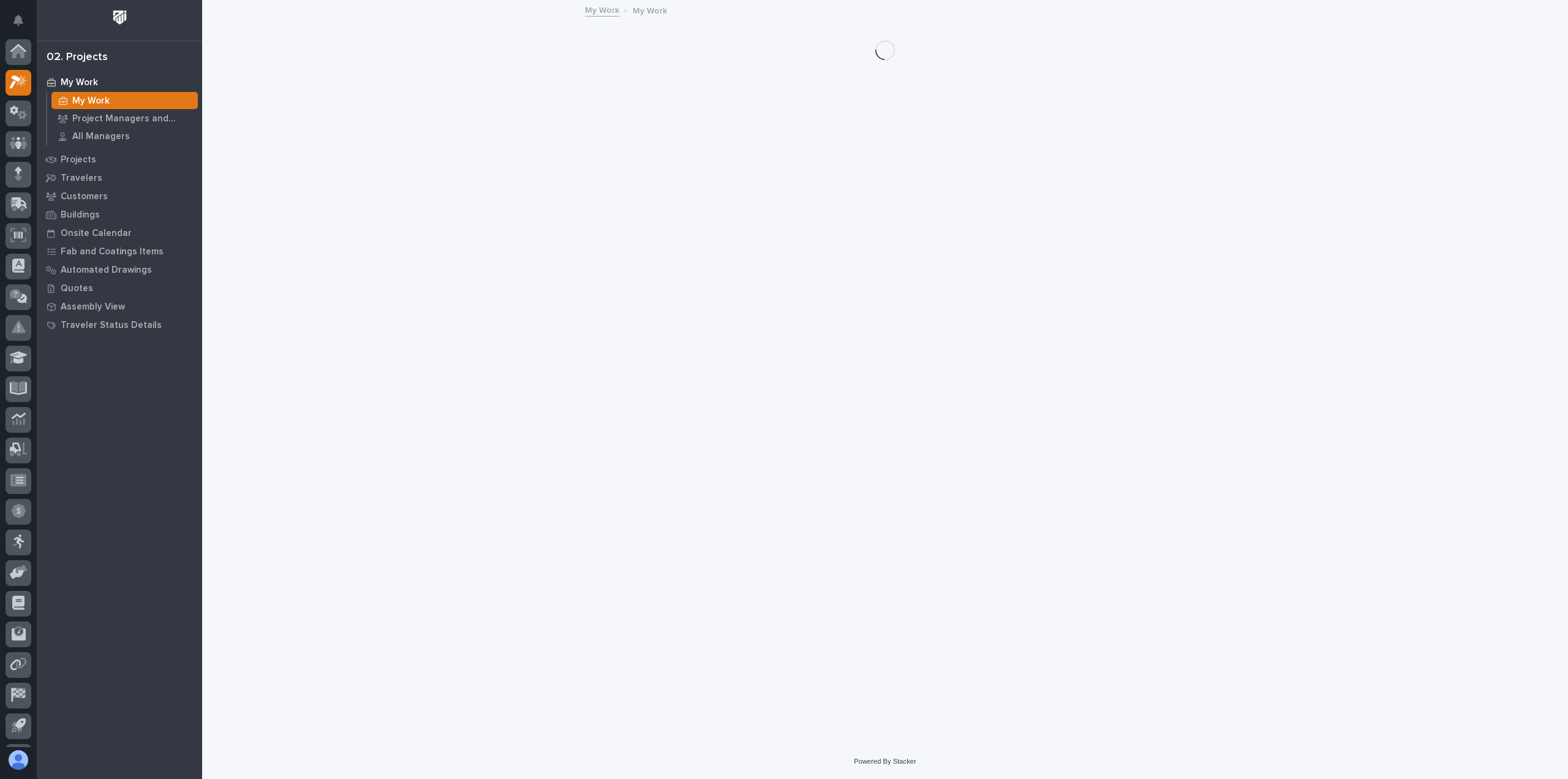
scroll to position [27, 0]
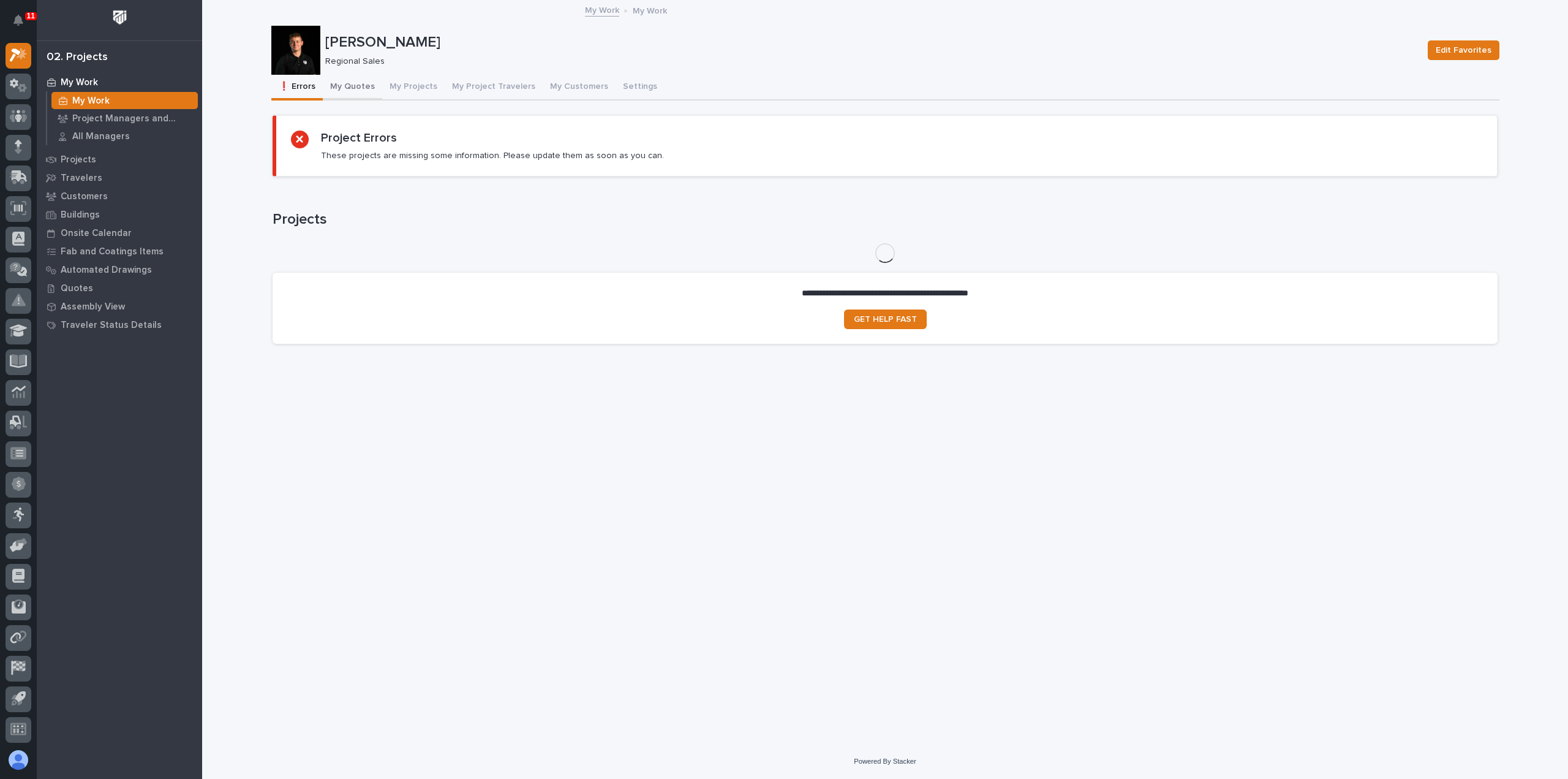
click at [350, 80] on button "My Quotes" at bounding box center [352, 87] width 59 height 25
